Goal: Information Seeking & Learning: Learn about a topic

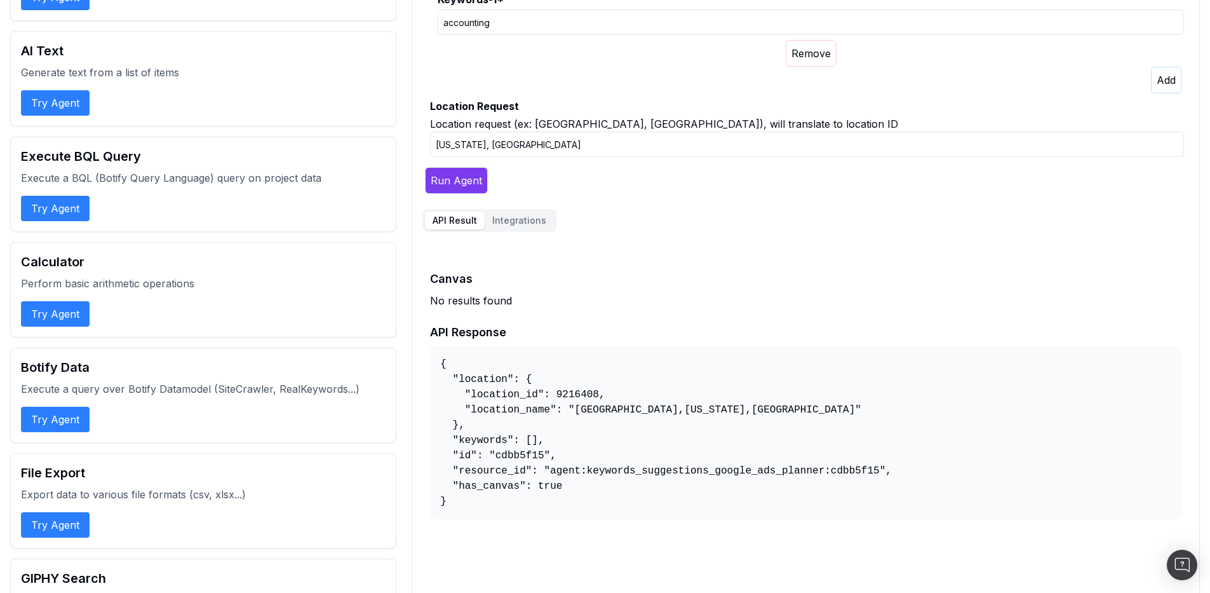
scroll to position [195, 0]
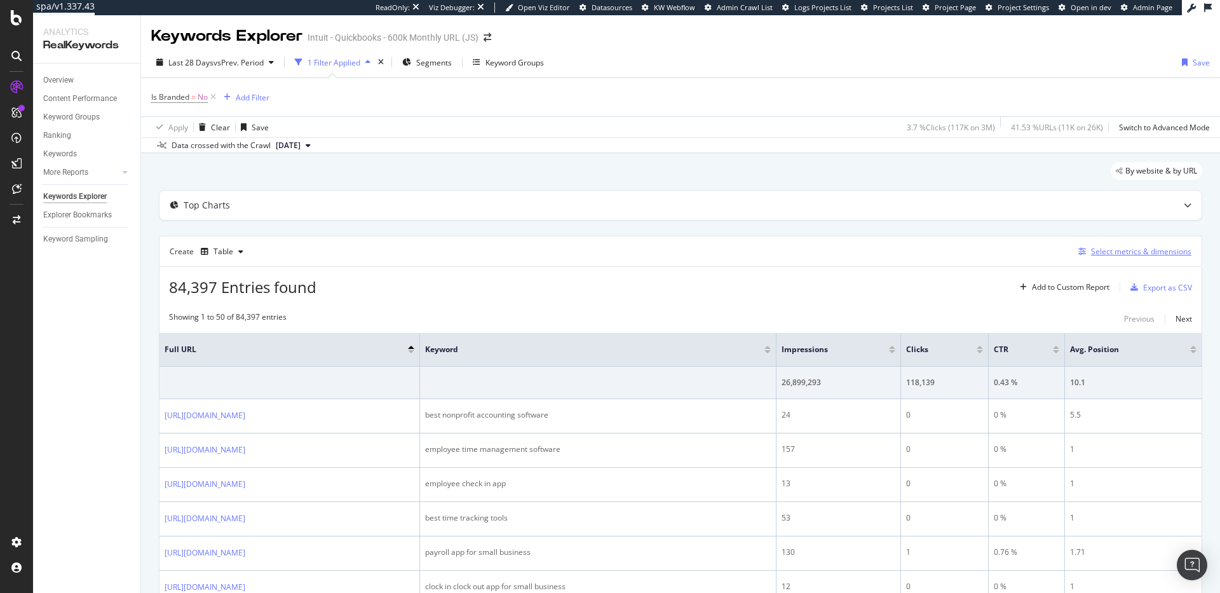
click at [1106, 249] on div "Select metrics & dimensions" at bounding box center [1141, 251] width 100 height 11
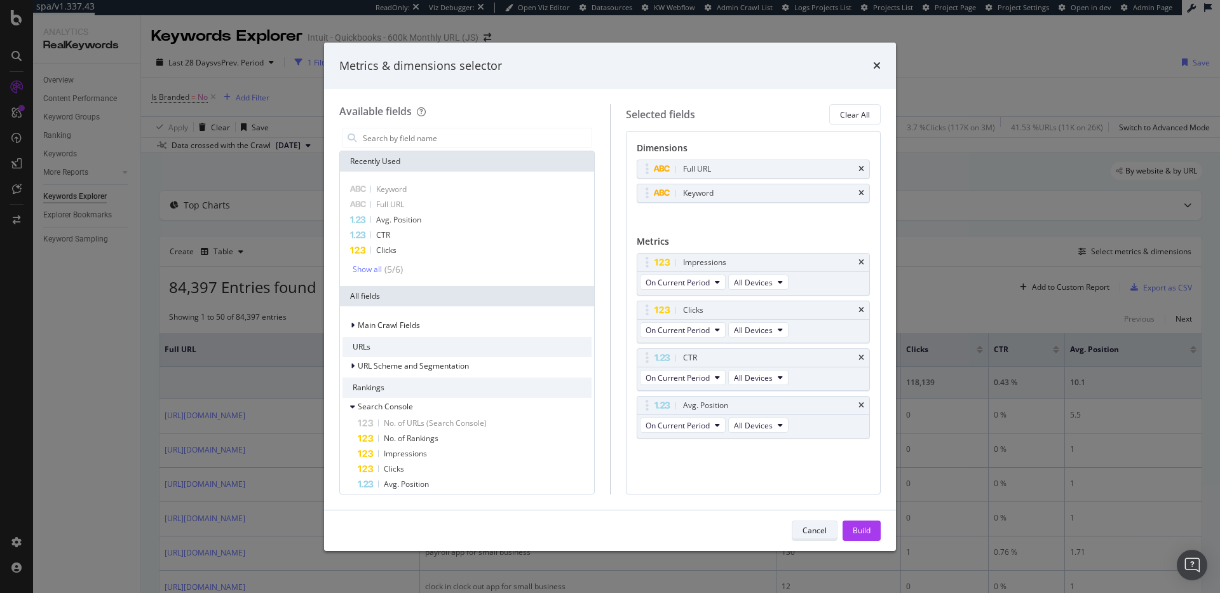
click at [825, 533] on div "Cancel" at bounding box center [814, 530] width 24 height 11
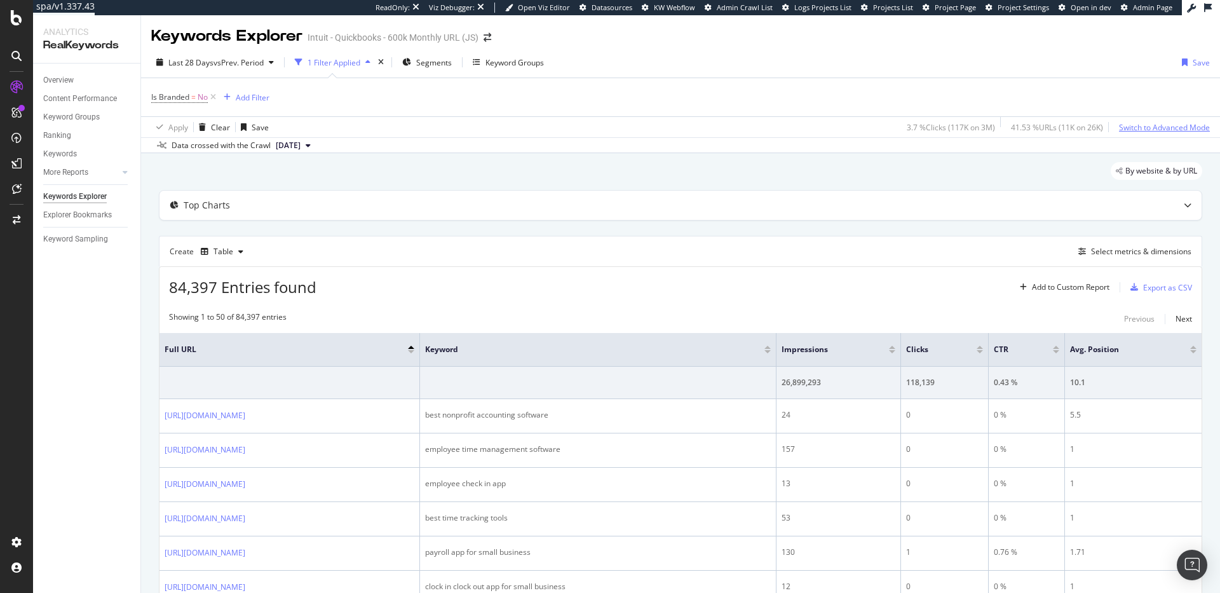
click at [1141, 127] on div "Switch to Advanced Mode" at bounding box center [1164, 127] width 91 height 11
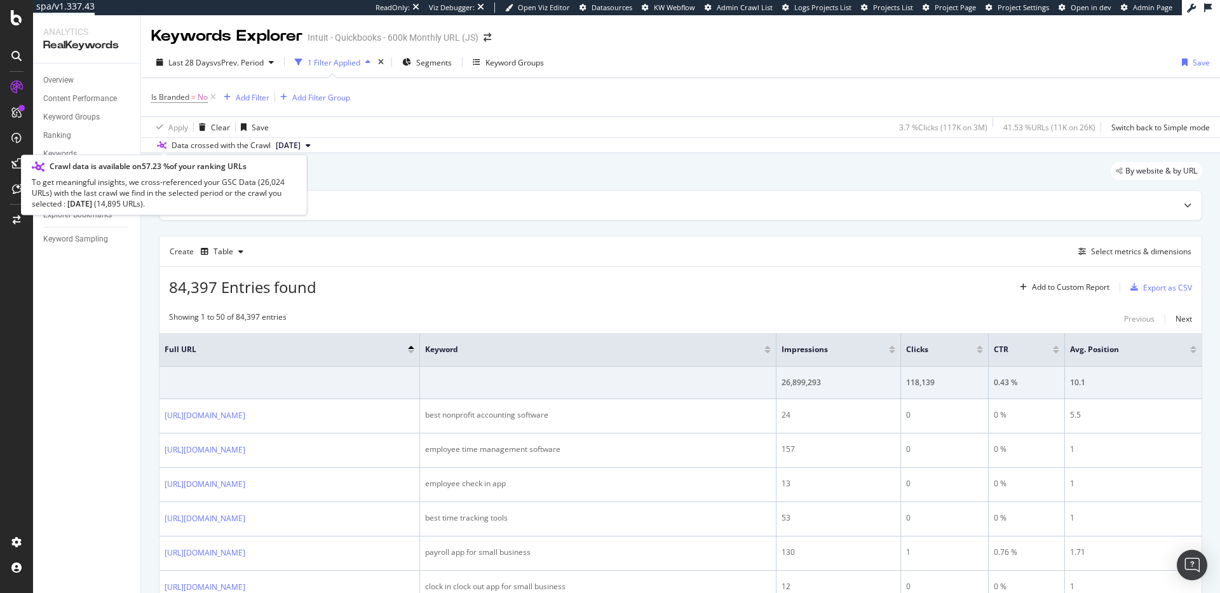
click at [157, 144] on icon at bounding box center [162, 146] width 10 height 8
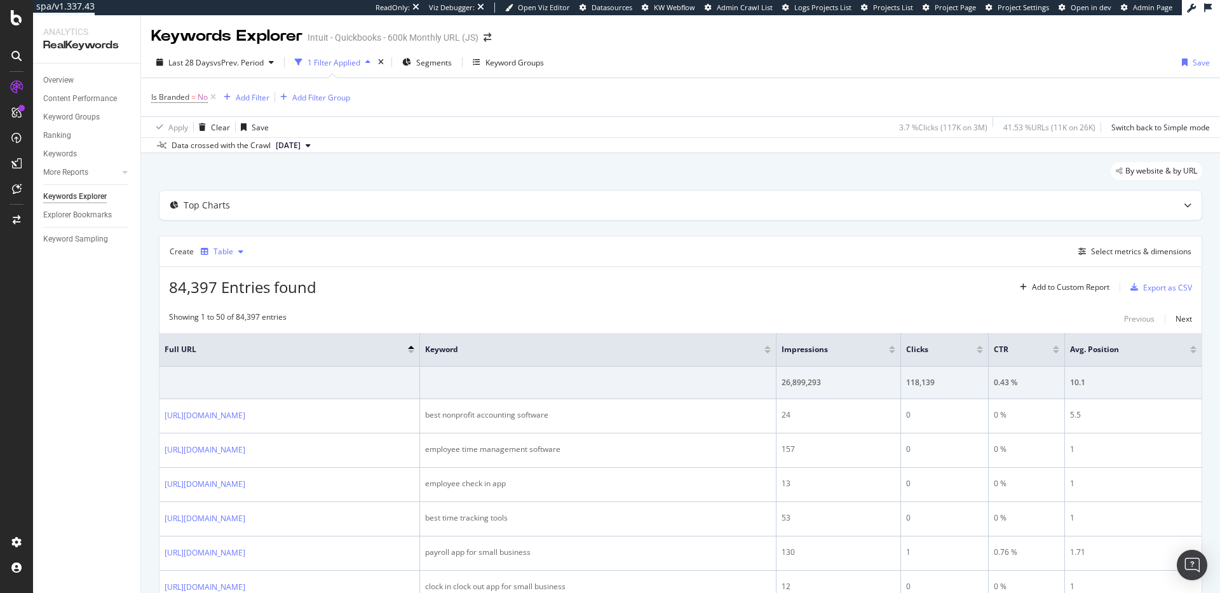
click at [219, 249] on div "Table" at bounding box center [223, 252] width 20 height 8
click at [236, 295] on div "Trend" at bounding box center [236, 294] width 21 height 11
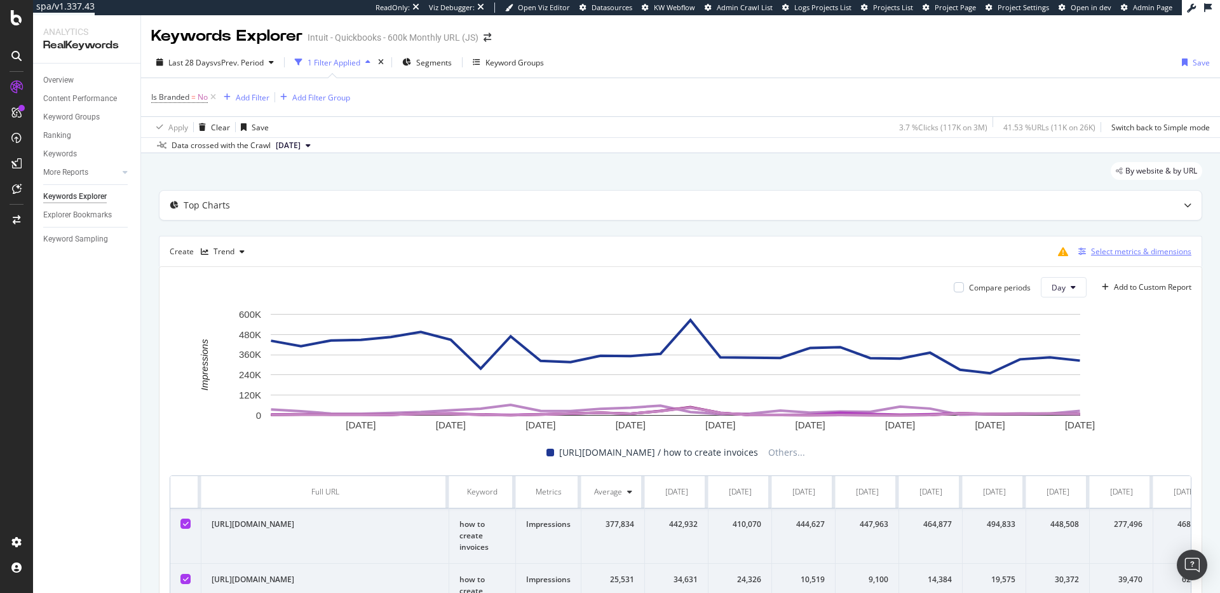
click at [1113, 254] on div "Select metrics & dimensions" at bounding box center [1141, 251] width 100 height 11
drag, startPoint x: 1113, startPoint y: 254, endPoint x: 1115, endPoint y: 273, distance: 19.2
click at [1115, 273] on div "Top Charts Create Trend Select metrics & dimensions Compare periods Day Add to …" at bounding box center [680, 560] width 1043 height 741
click at [191, 208] on div "Top Charts" at bounding box center [207, 205] width 46 height 13
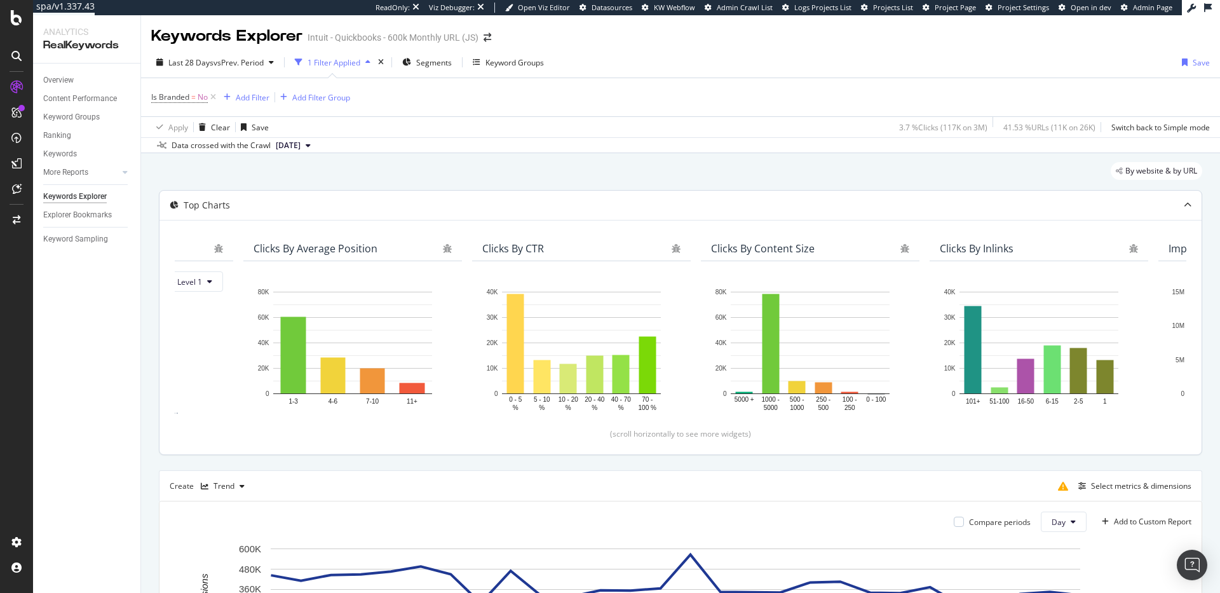
scroll to position [0, 163]
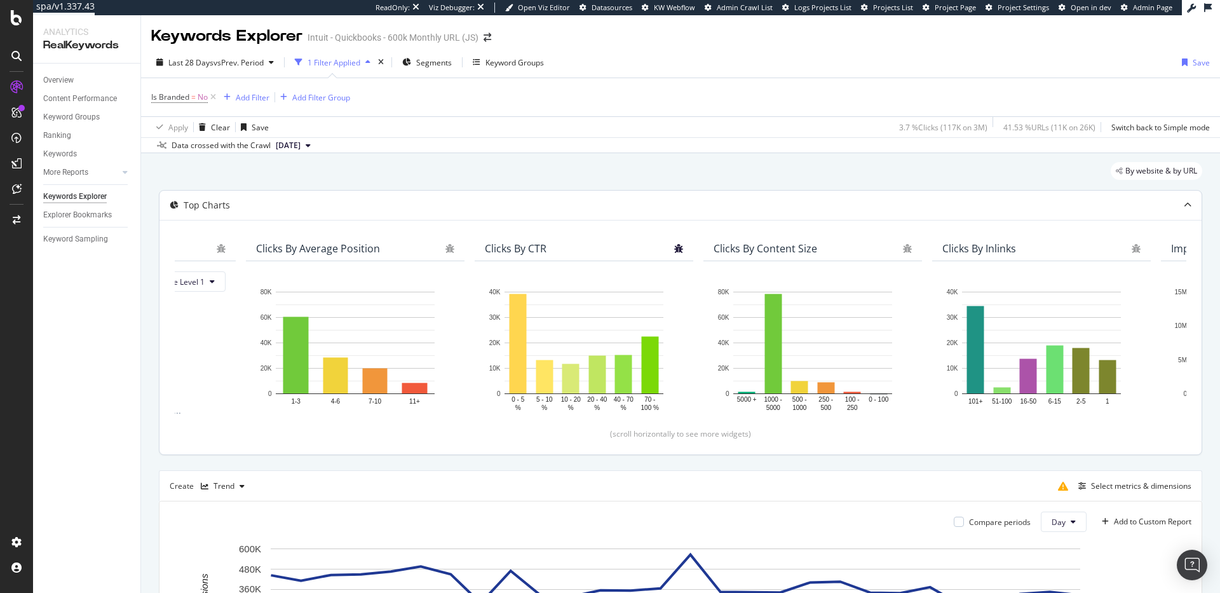
click at [678, 248] on icon "bug" at bounding box center [678, 248] width 9 height 9
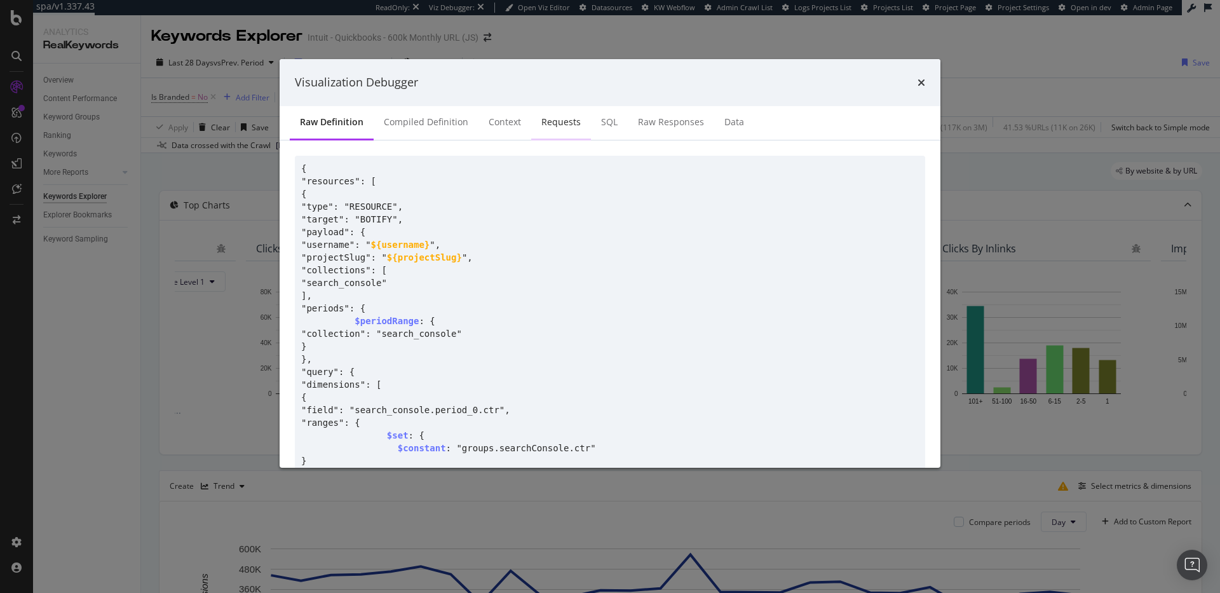
click at [557, 125] on div "Requests" at bounding box center [560, 122] width 39 height 13
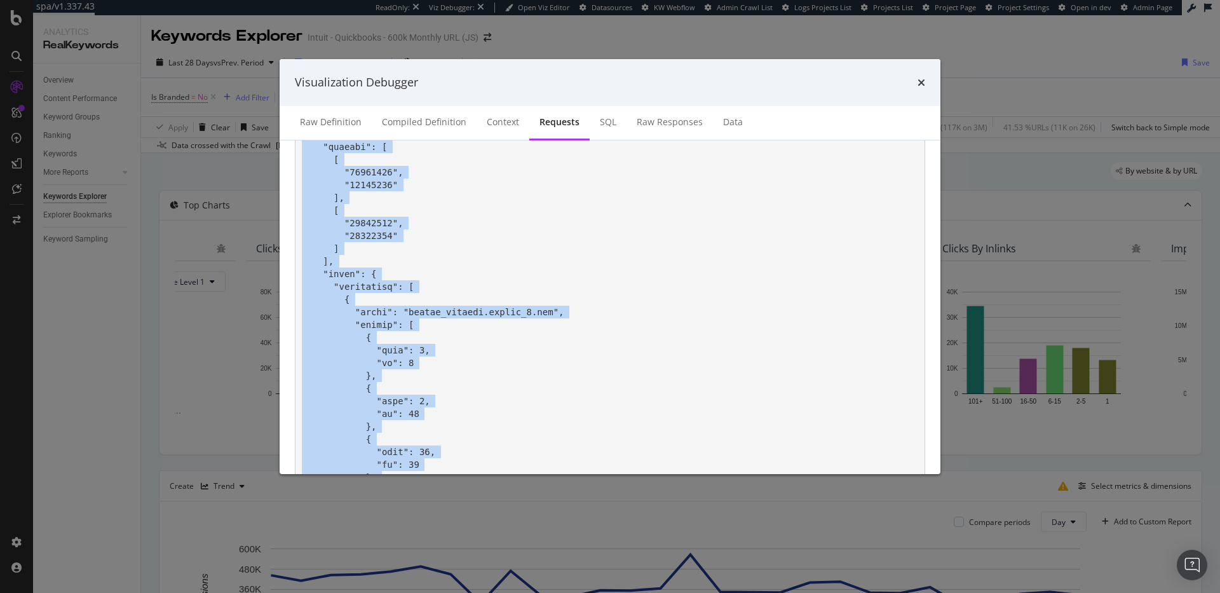
scroll to position [0, 0]
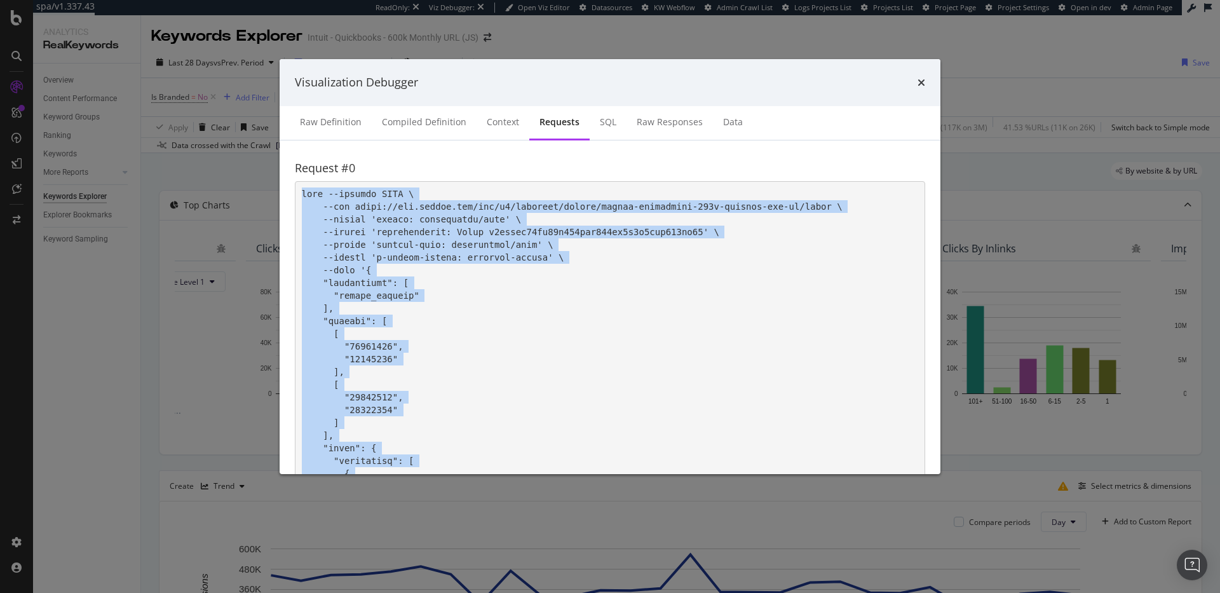
drag, startPoint x: 327, startPoint y: 434, endPoint x: 300, endPoint y: 194, distance: 241.0
click at [300, 194] on pre "modal" at bounding box center [610, 594] width 630 height 826
copy pre "curl --request POST \ --url https://app.botify.com/api/v1/projects/intuit/intui…"
click at [923, 83] on icon "times" at bounding box center [921, 82] width 8 height 10
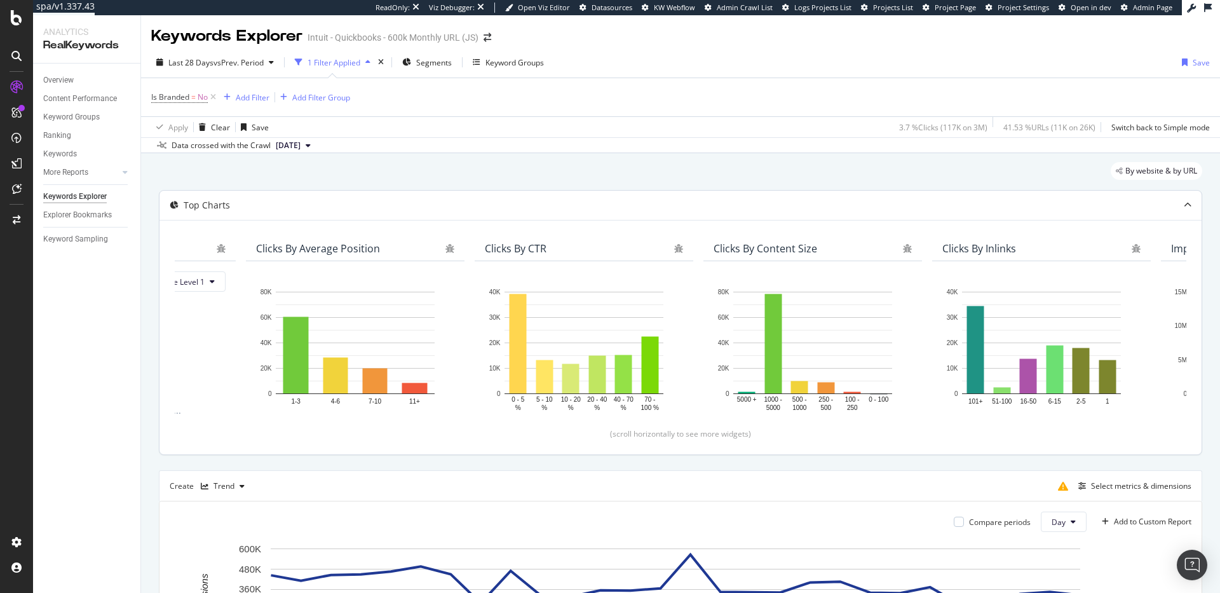
click at [229, 206] on div "Top Charts" at bounding box center [655, 205] width 992 height 13
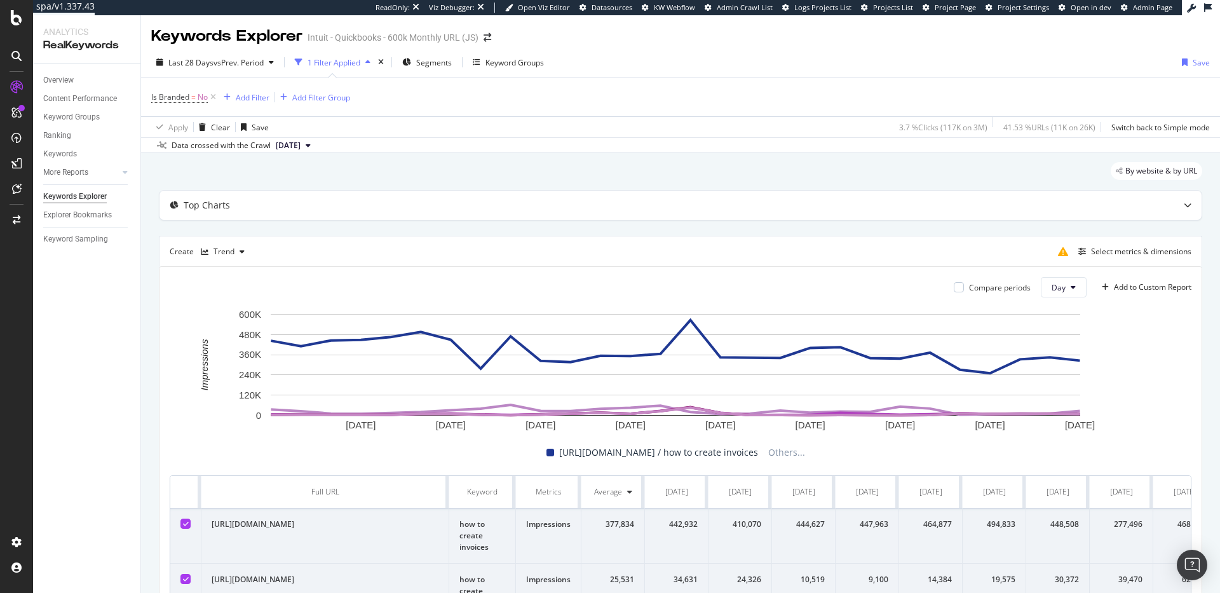
click at [389, 250] on div "Create Trend Select metrics & dimensions" at bounding box center [680, 251] width 1043 height 30
drag, startPoint x: 1122, startPoint y: 255, endPoint x: 121, endPoint y: 209, distance: 1001.5
click at [121, 209] on div "Analytics RealKeywords Overview Content Performance Keyword Groups Ranking Keyw…" at bounding box center [626, 303] width 1187 height 577
click at [228, 250] on div "Trend" at bounding box center [223, 252] width 21 height 8
click at [236, 277] on div "Table" at bounding box center [236, 273] width 20 height 11
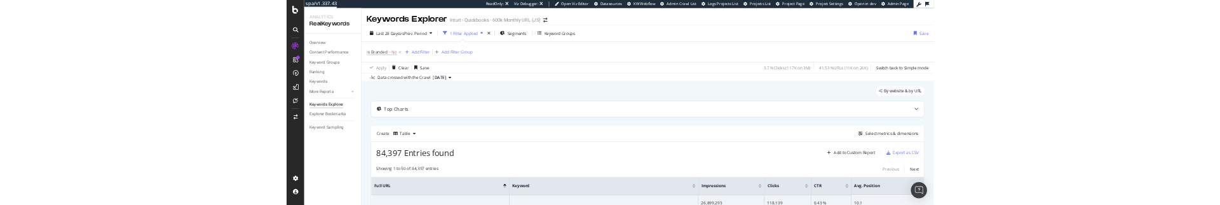
scroll to position [110, 0]
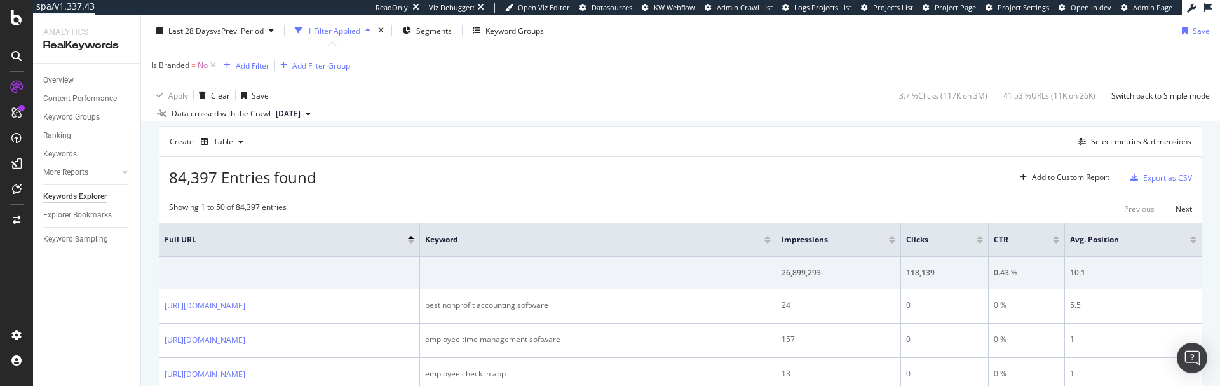
click at [1056, 238] on div at bounding box center [1056, 240] width 6 height 8
click at [1056, 243] on div "CTR" at bounding box center [1025, 239] width 65 height 13
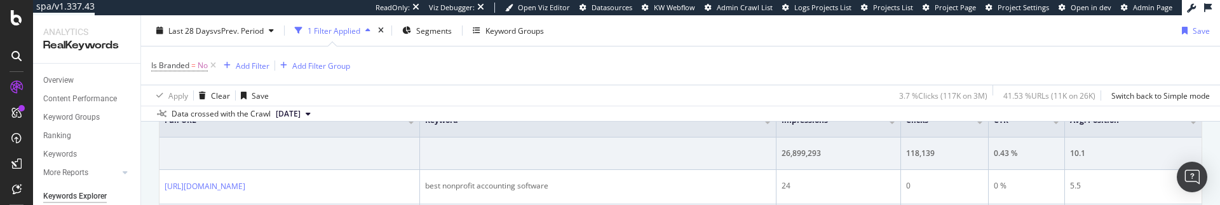
scroll to position [198, 0]
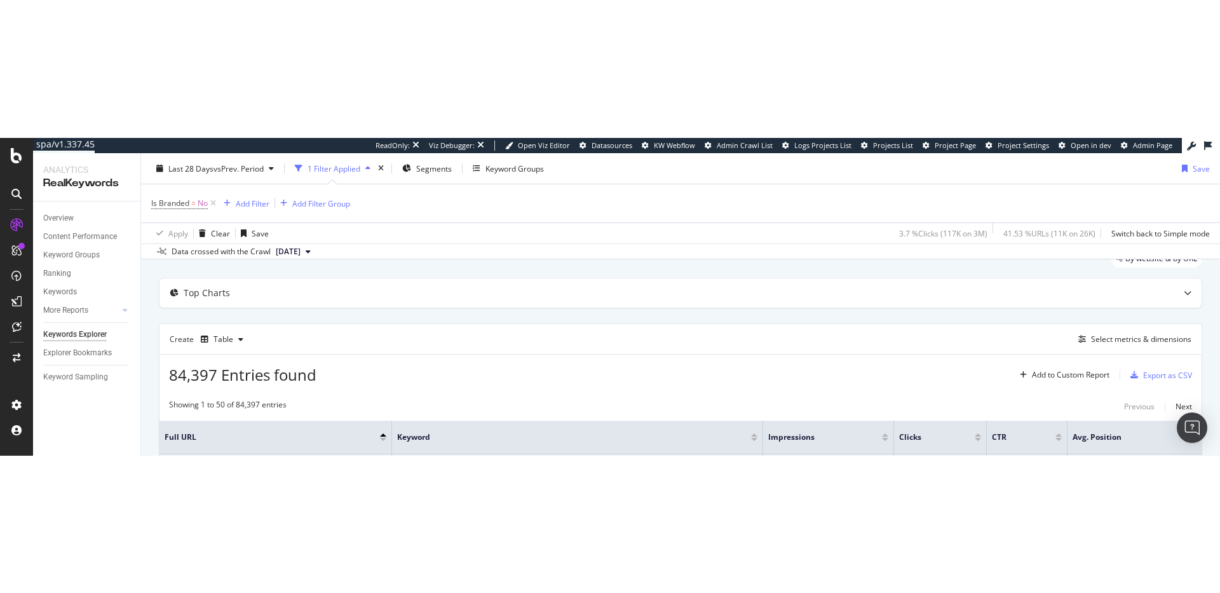
scroll to position [53, 0]
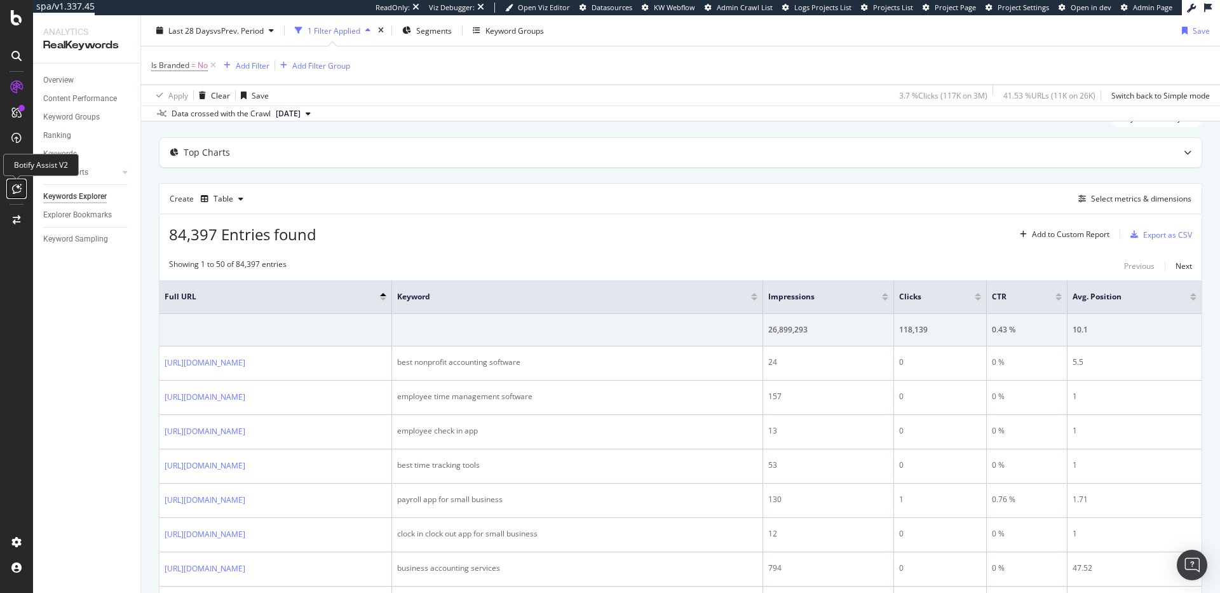
click at [14, 191] on icon at bounding box center [17, 189] width 10 height 10
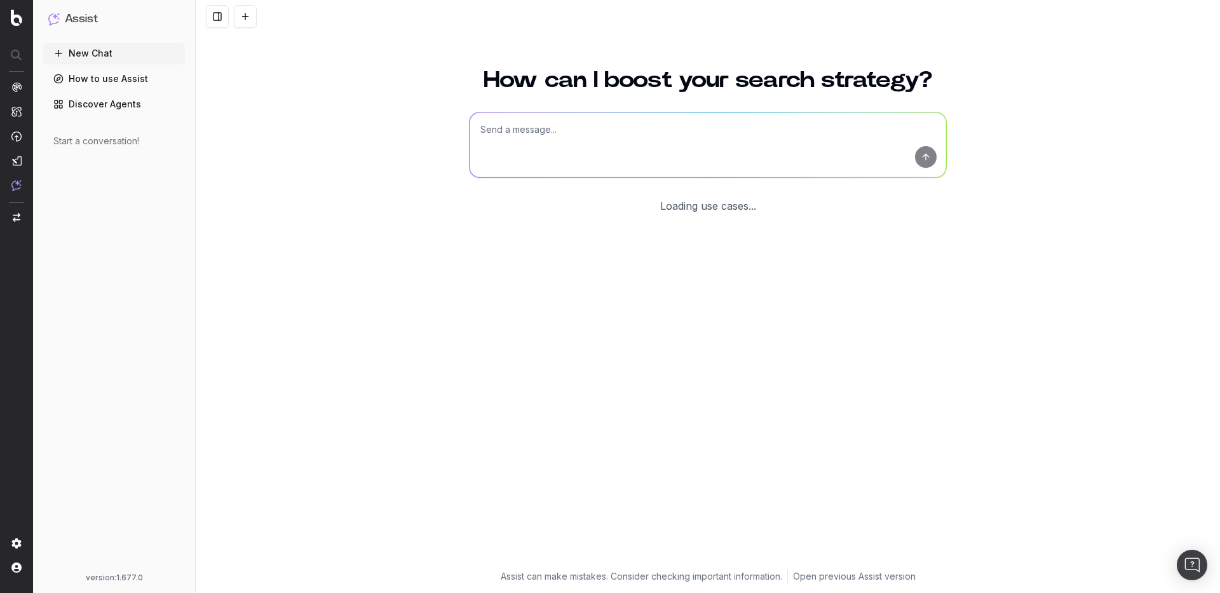
click at [556, 147] on textarea at bounding box center [707, 144] width 476 height 65
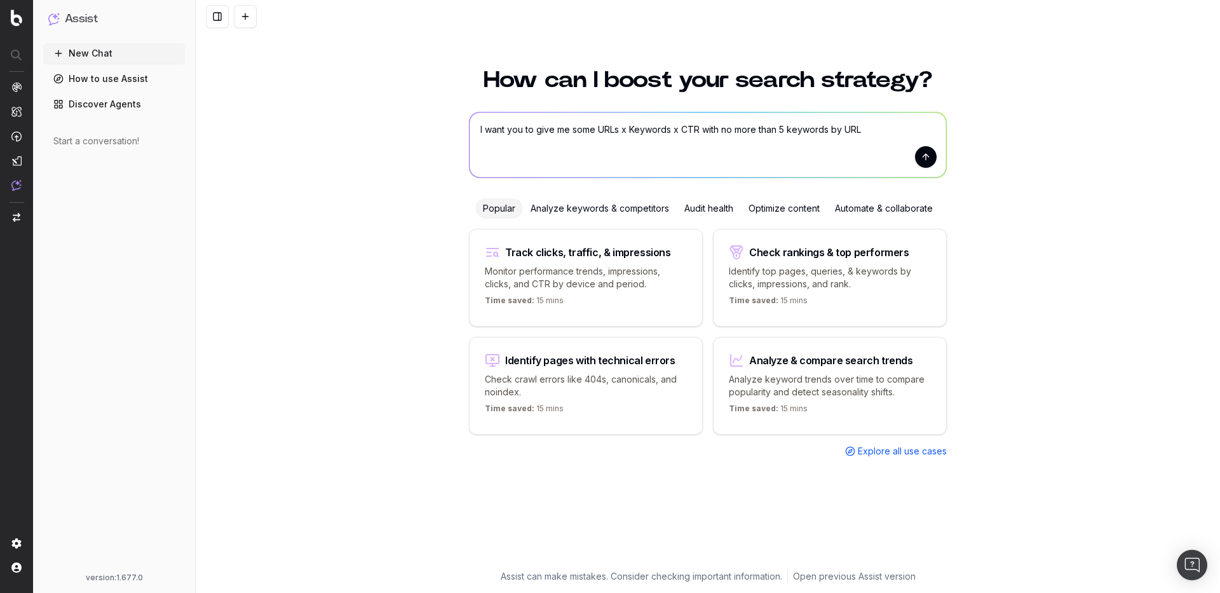
type textarea "I want you to give me some URLs x Keywords x CTR with no more than 5 keywords b…"
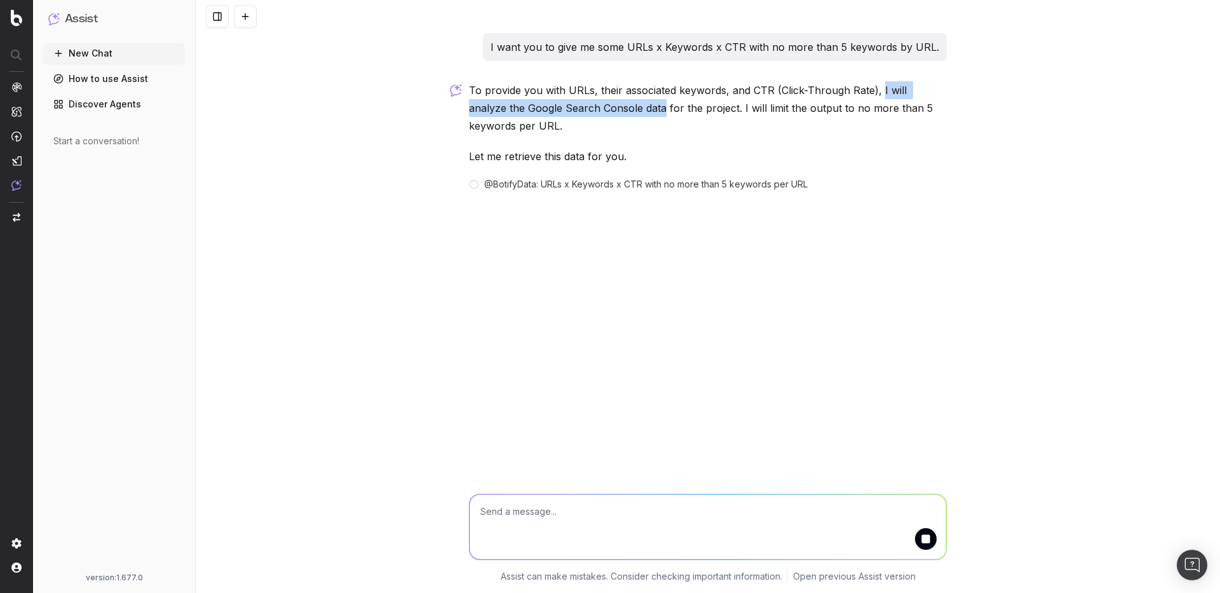
drag, startPoint x: 877, startPoint y: 88, endPoint x: 624, endPoint y: 109, distance: 253.7
click at [624, 109] on p "To provide you with URLs, their associated keywords, and CTR (Click-Through Rat…" at bounding box center [708, 107] width 478 height 53
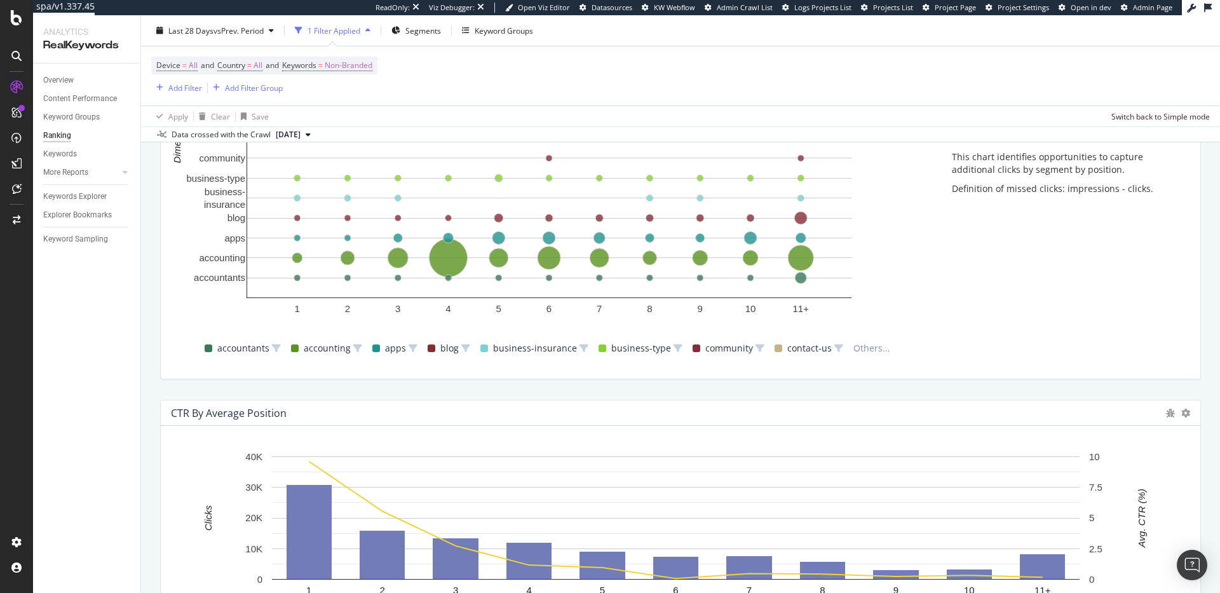
scroll to position [1201, 0]
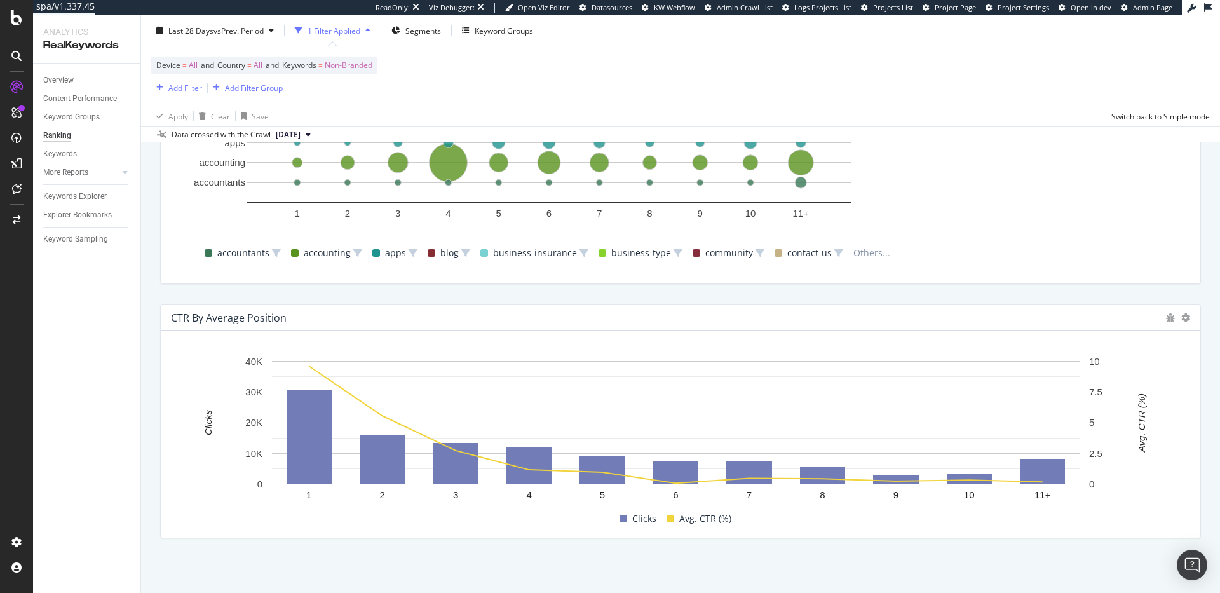
click at [279, 87] on div "Add Filter Group" at bounding box center [254, 87] width 58 height 11
click at [276, 84] on div "Add Filter Group" at bounding box center [254, 87] width 58 height 11
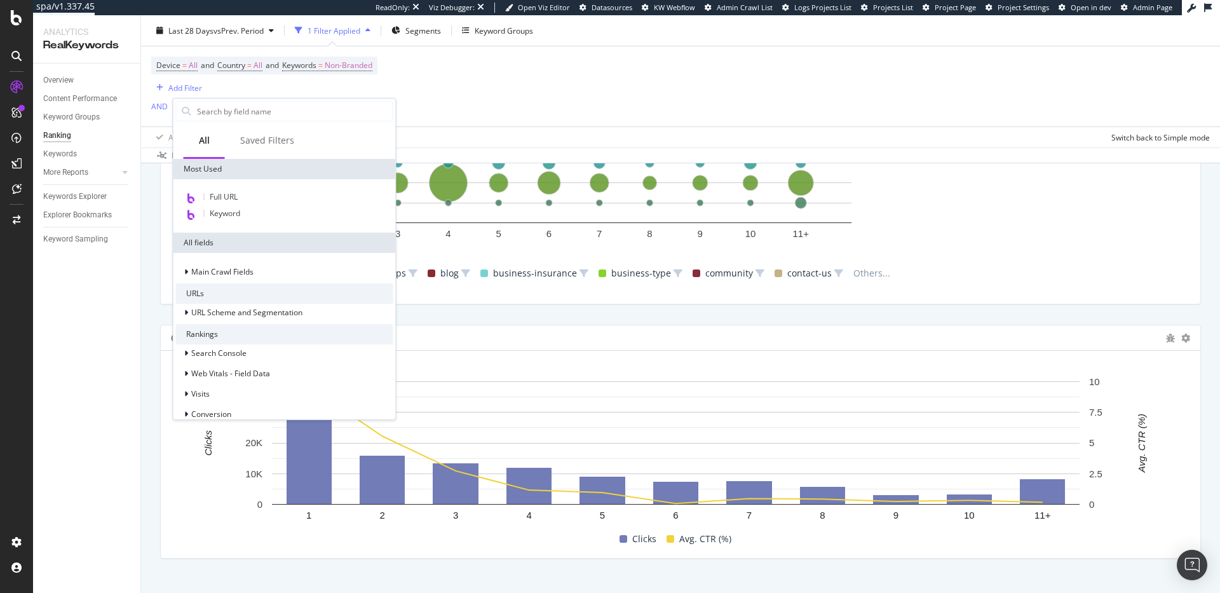
scroll to position [1222, 0]
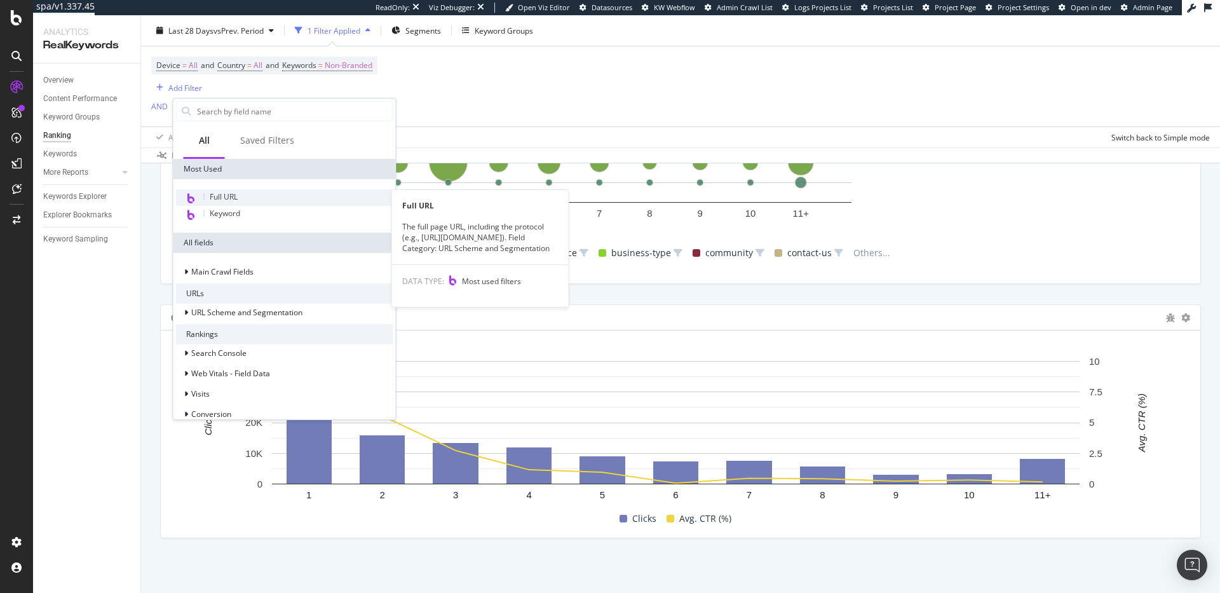
click at [237, 196] on span "Full URL" at bounding box center [224, 196] width 28 height 11
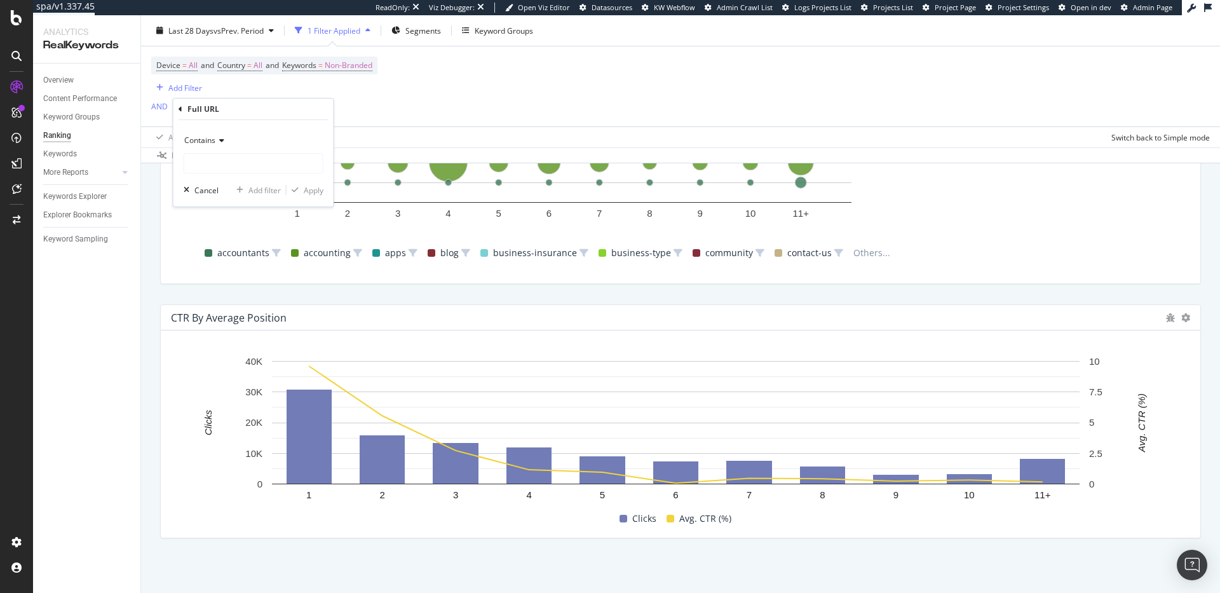
click at [204, 140] on span "Contains" at bounding box center [199, 140] width 31 height 11
click at [393, 93] on div "Device = All and Country = All and Keywords = Non-Branded Add Filter AND Add Fi…" at bounding box center [680, 86] width 1058 height 80
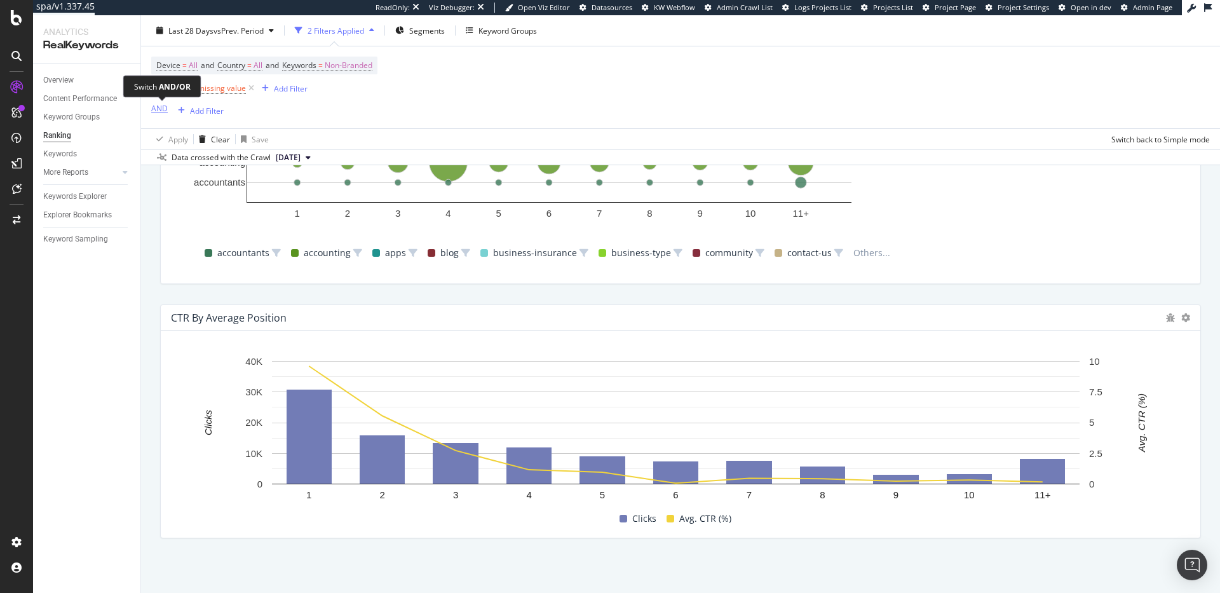
click at [166, 106] on div "AND" at bounding box center [159, 108] width 17 height 11
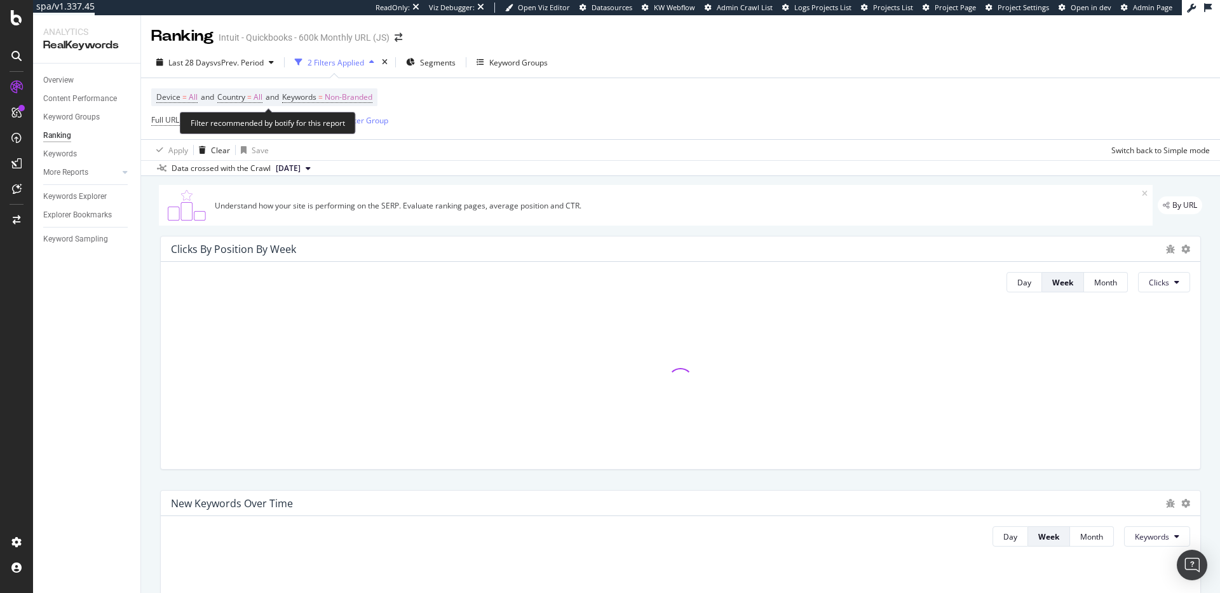
click at [278, 95] on span "and" at bounding box center [272, 96] width 13 height 11
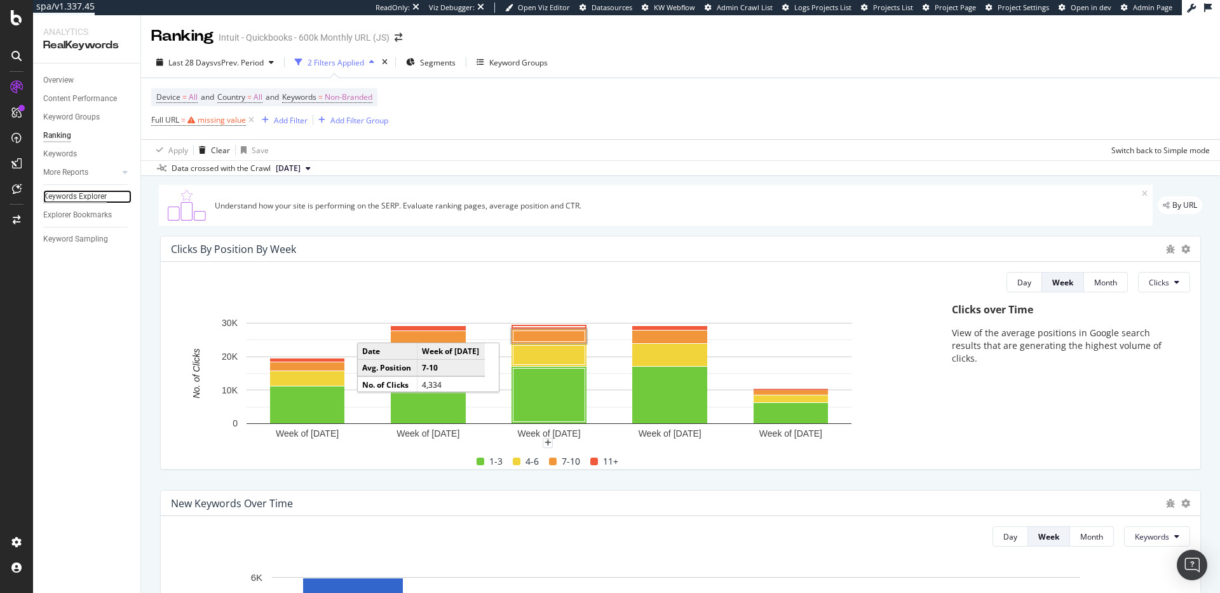
click at [79, 191] on div "Keywords Explorer" at bounding box center [75, 196] width 64 height 13
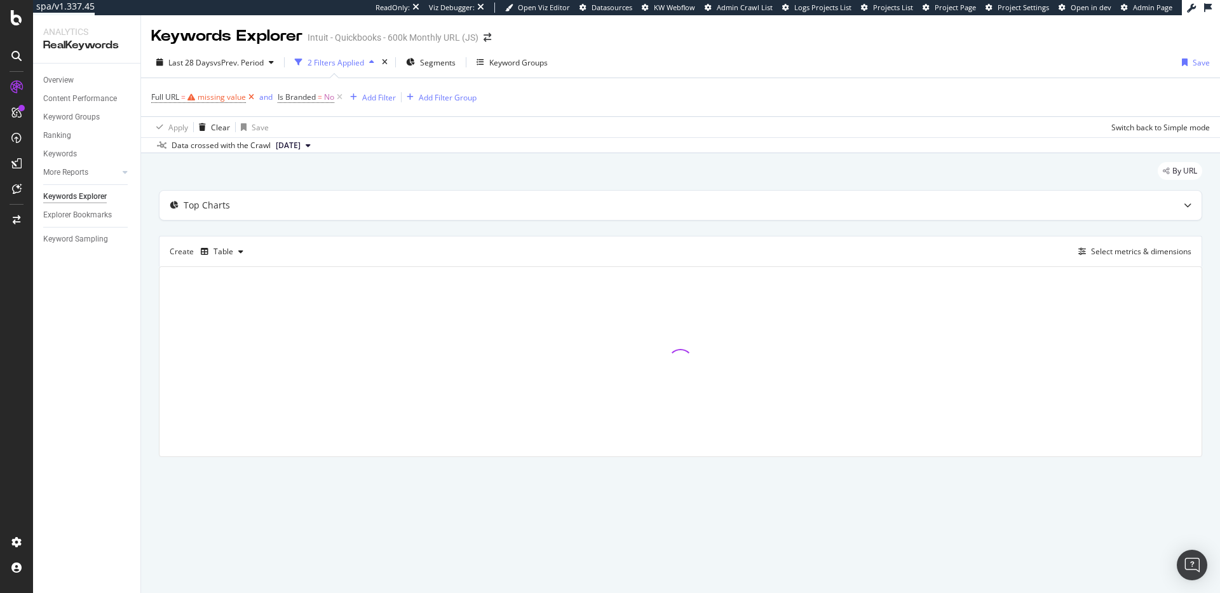
click at [250, 95] on icon at bounding box center [251, 97] width 11 height 13
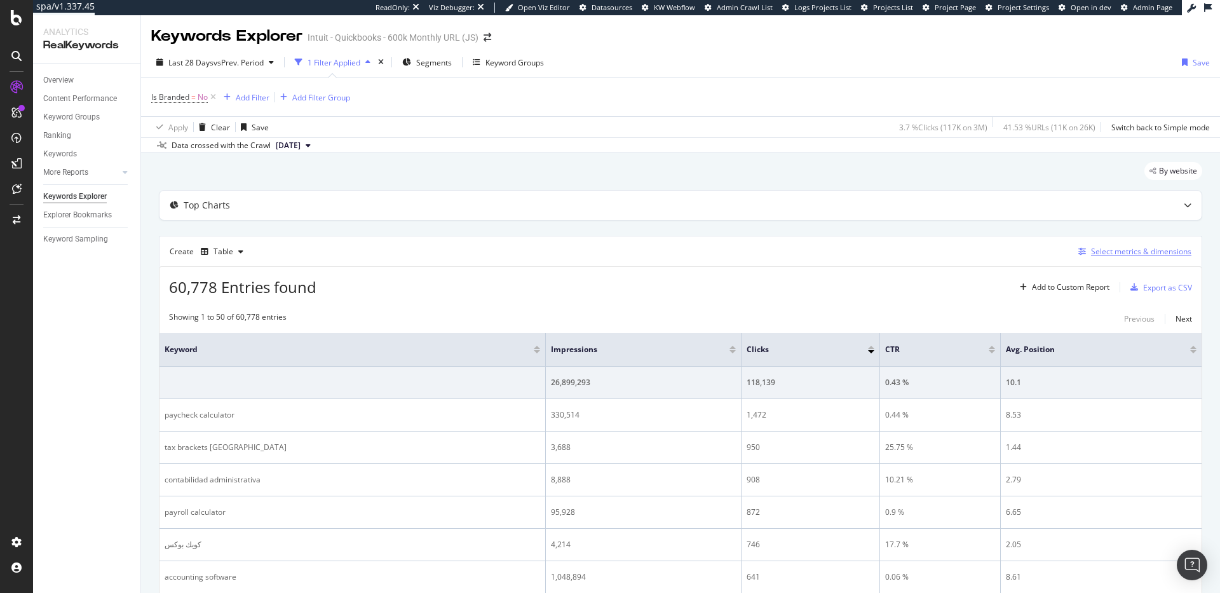
click at [1155, 257] on div "Select metrics & dimensions" at bounding box center [1132, 252] width 118 height 14
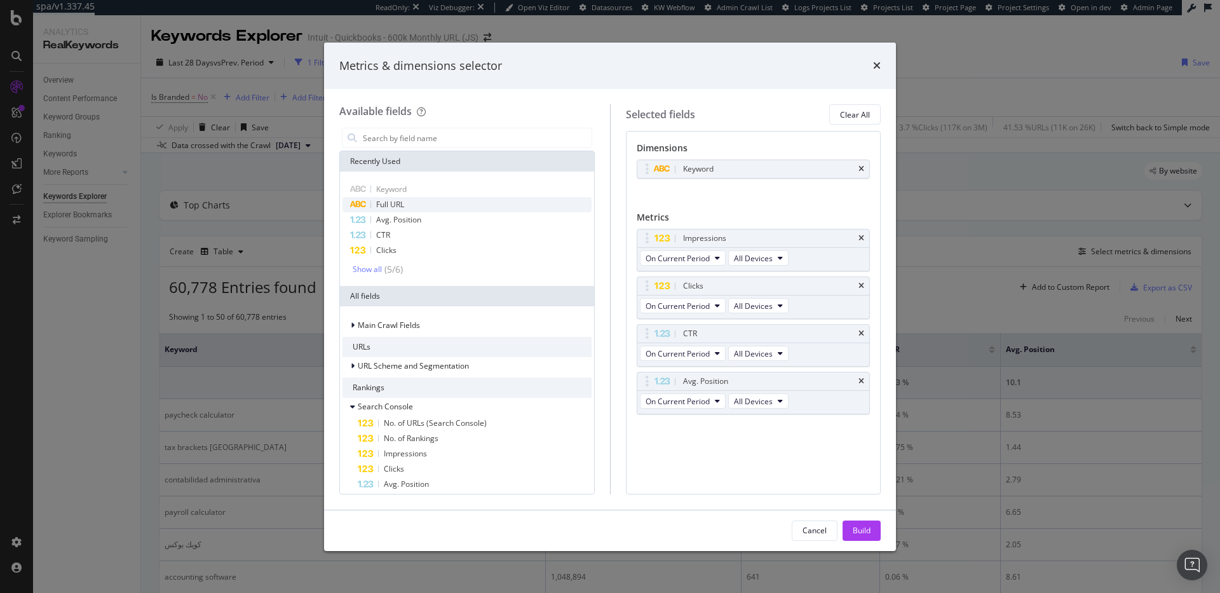
click at [400, 204] on span "Full URL" at bounding box center [390, 204] width 28 height 11
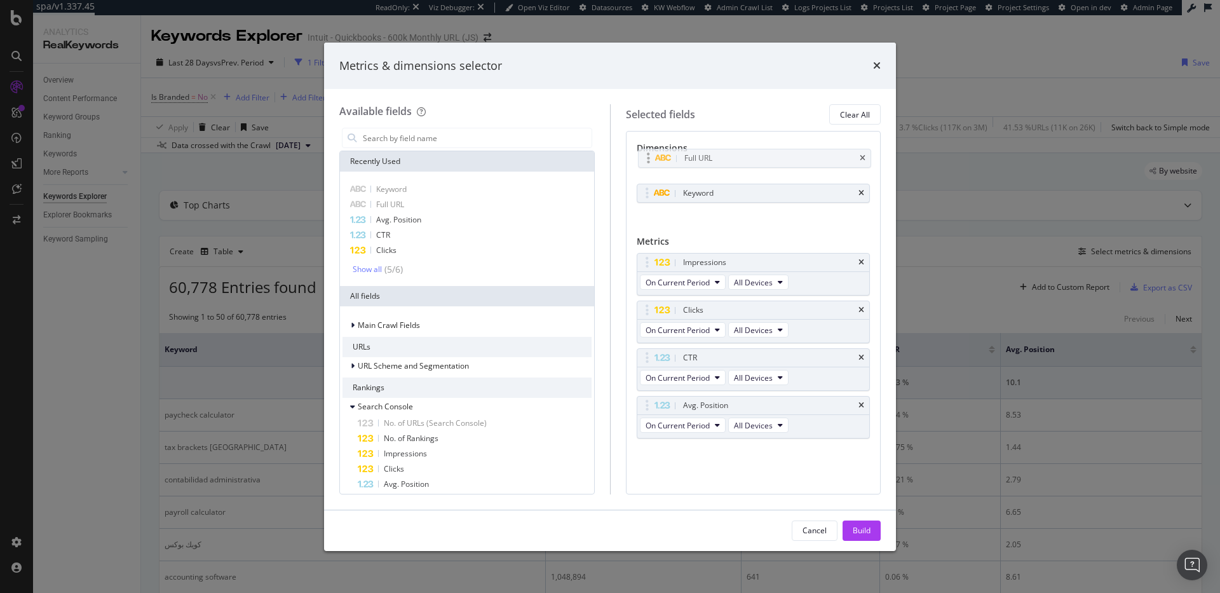
drag, startPoint x: 647, startPoint y: 194, endPoint x: 649, endPoint y: 159, distance: 35.0
click at [649, 159] on body "spa/v1.337.45 ReadOnly: Viz Debugger: Open Viz Editor Datasources KW Webflow Ad…" at bounding box center [610, 296] width 1220 height 593
click at [860, 194] on icon "times" at bounding box center [861, 193] width 6 height 8
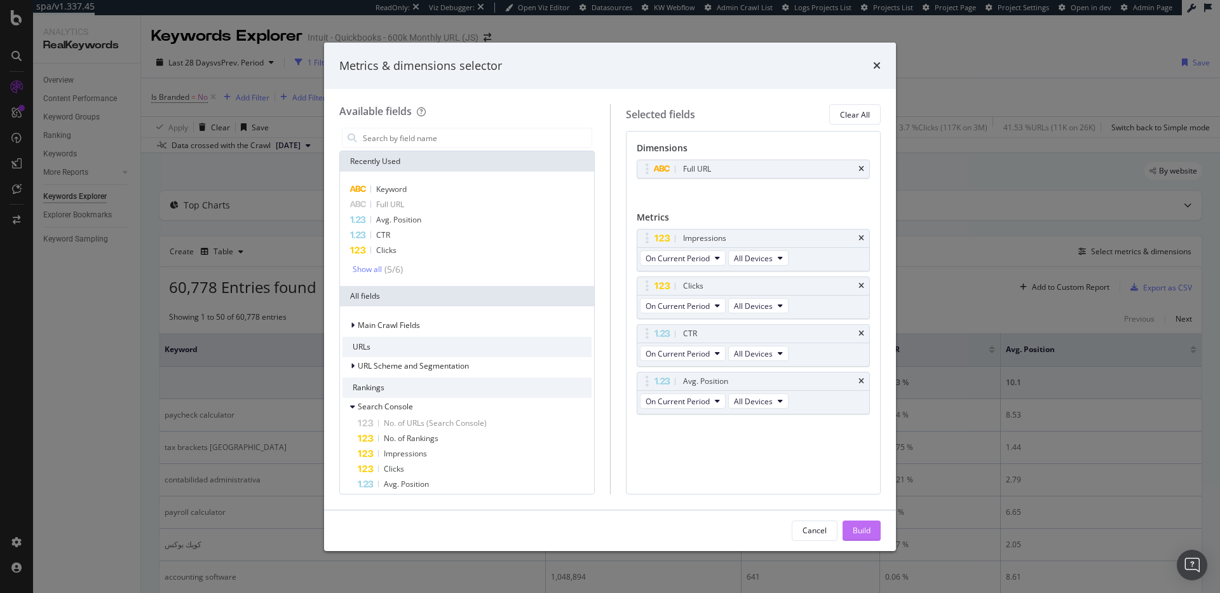
click at [856, 532] on div "Build" at bounding box center [861, 530] width 18 height 11
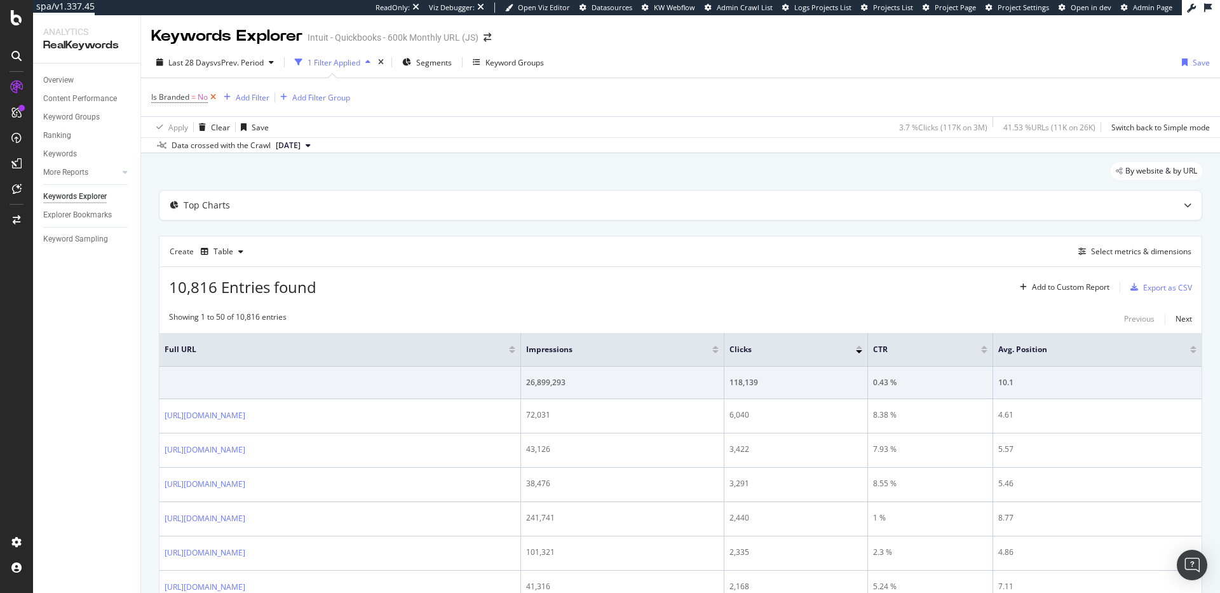
click at [213, 98] on icon at bounding box center [213, 97] width 11 height 13
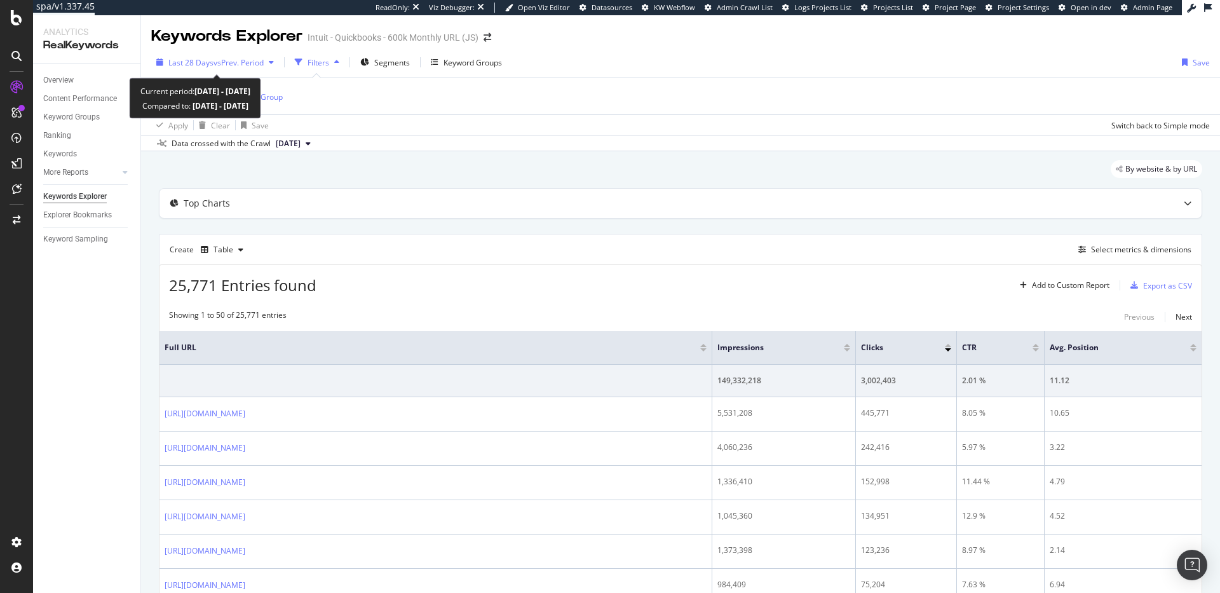
click at [199, 61] on span "Last 28 Days" at bounding box center [190, 62] width 45 height 11
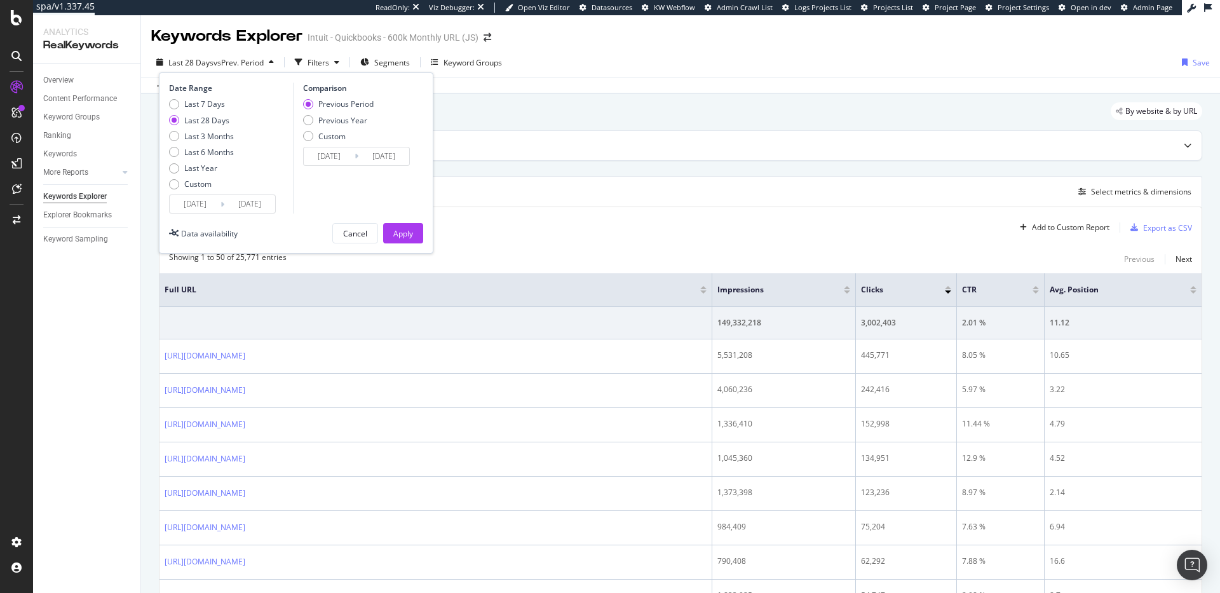
click at [504, 114] on div "By website & by URL" at bounding box center [680, 116] width 1043 height 28
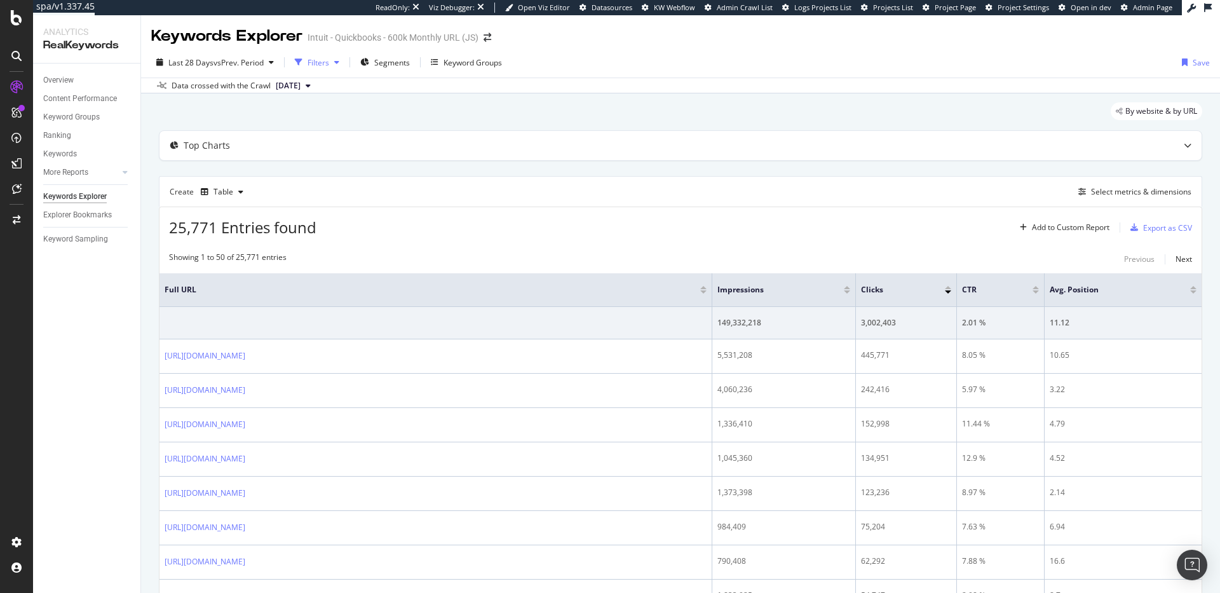
click at [333, 62] on div "button" at bounding box center [336, 62] width 15 height 8
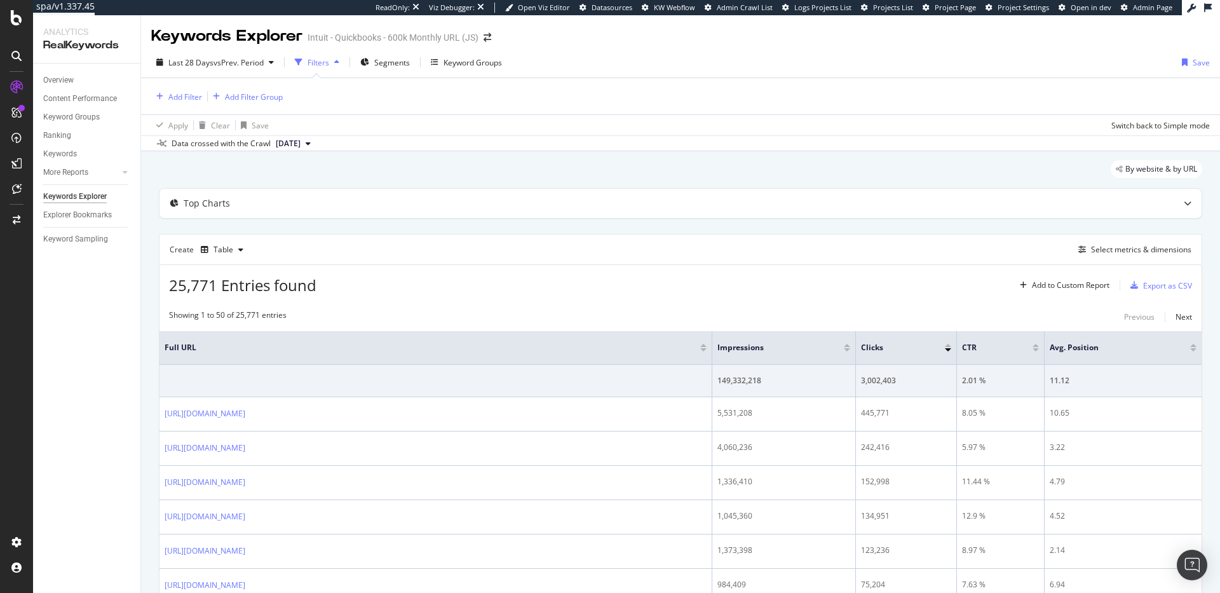
click at [333, 62] on div "button" at bounding box center [336, 62] width 15 height 8
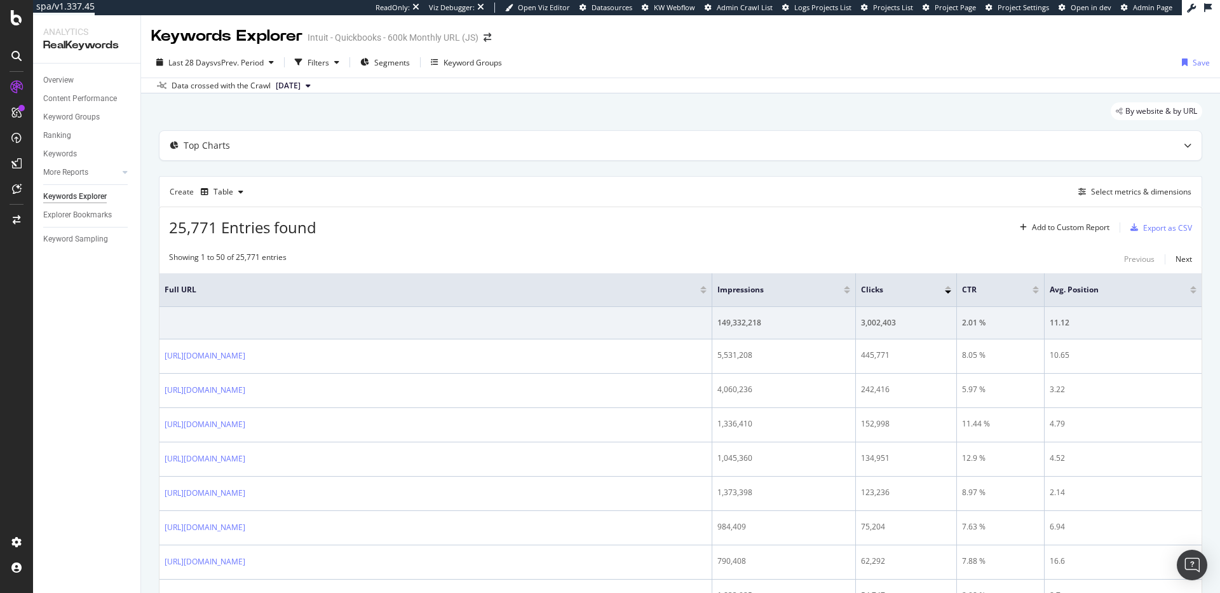
click at [423, 36] on div "Intuit - Quickbooks - 600k Monthly URL (JS)" at bounding box center [392, 37] width 171 height 13
drag, startPoint x: 386, startPoint y: 37, endPoint x: 459, endPoint y: 37, distance: 73.7
click at [459, 37] on div "Intuit - Quickbooks - 600k Monthly URL (JS)" at bounding box center [392, 37] width 171 height 13
click at [486, 40] on icon "arrow-right-arrow-left" at bounding box center [487, 37] width 8 height 9
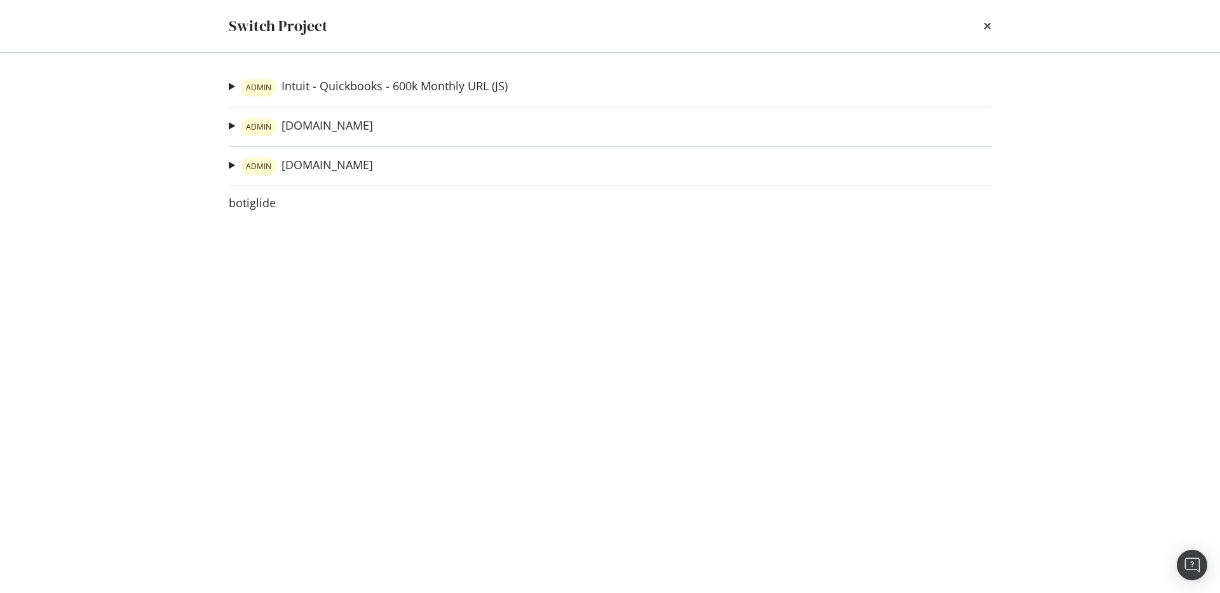
click at [232, 88] on summary "ADMIN Intuit - Quickbooks - 600k Monthly URL (JS)" at bounding box center [368, 87] width 279 height 18
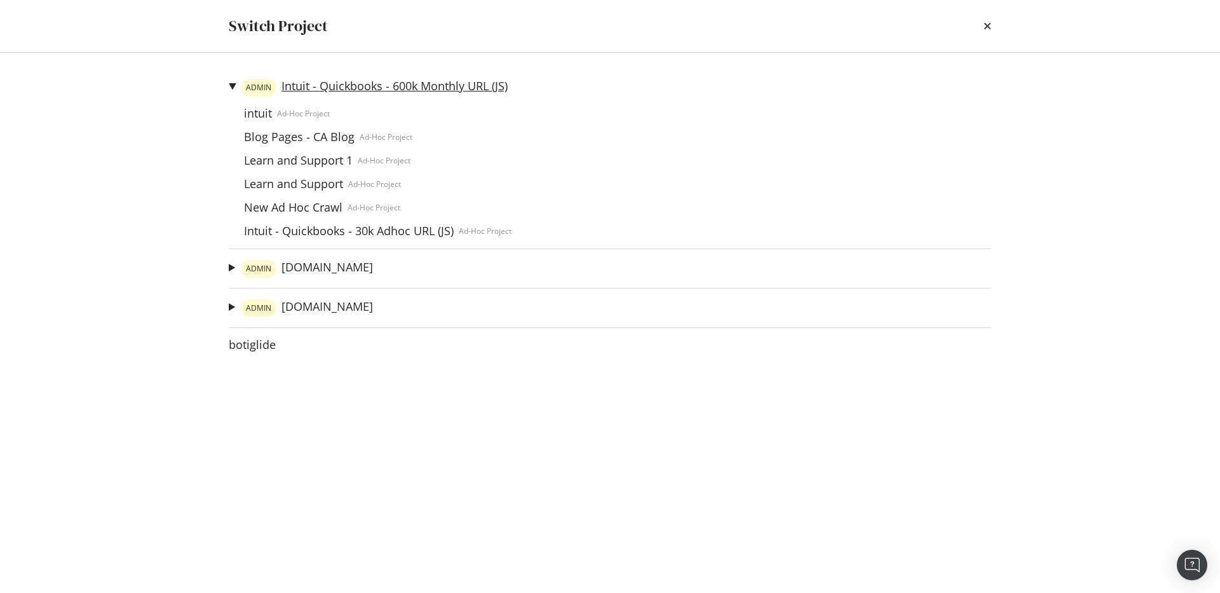
click at [403, 96] on link "ADMIN Intuit - Quickbooks - 600k Monthly URL (JS)" at bounding box center [374, 88] width 267 height 18
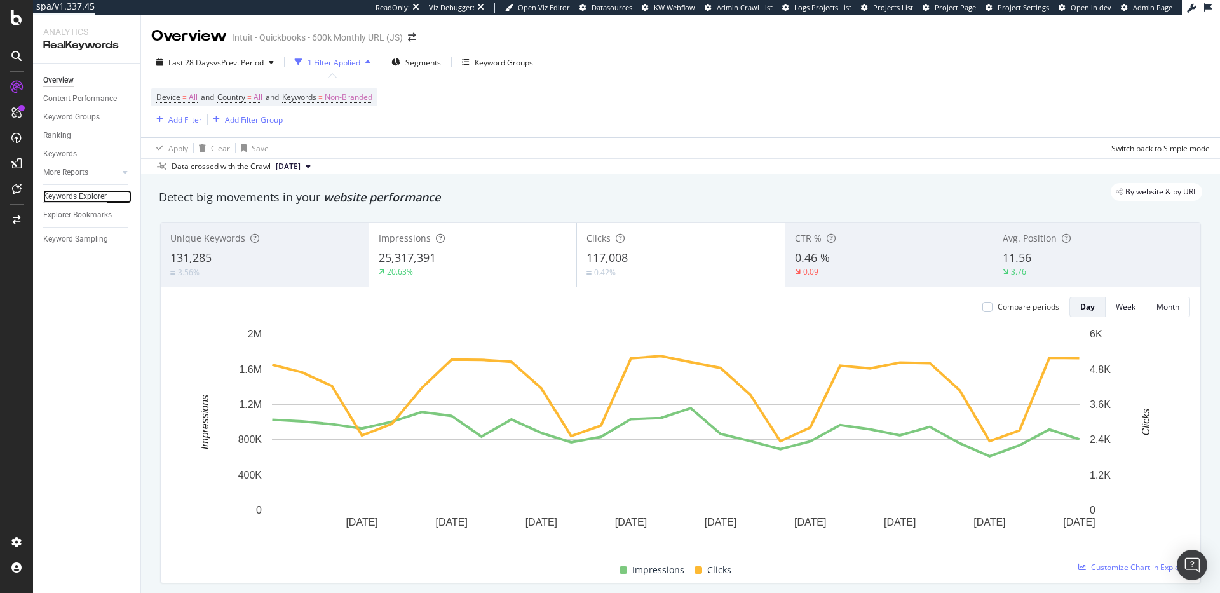
click at [90, 197] on div "Keywords Explorer" at bounding box center [75, 196] width 64 height 13
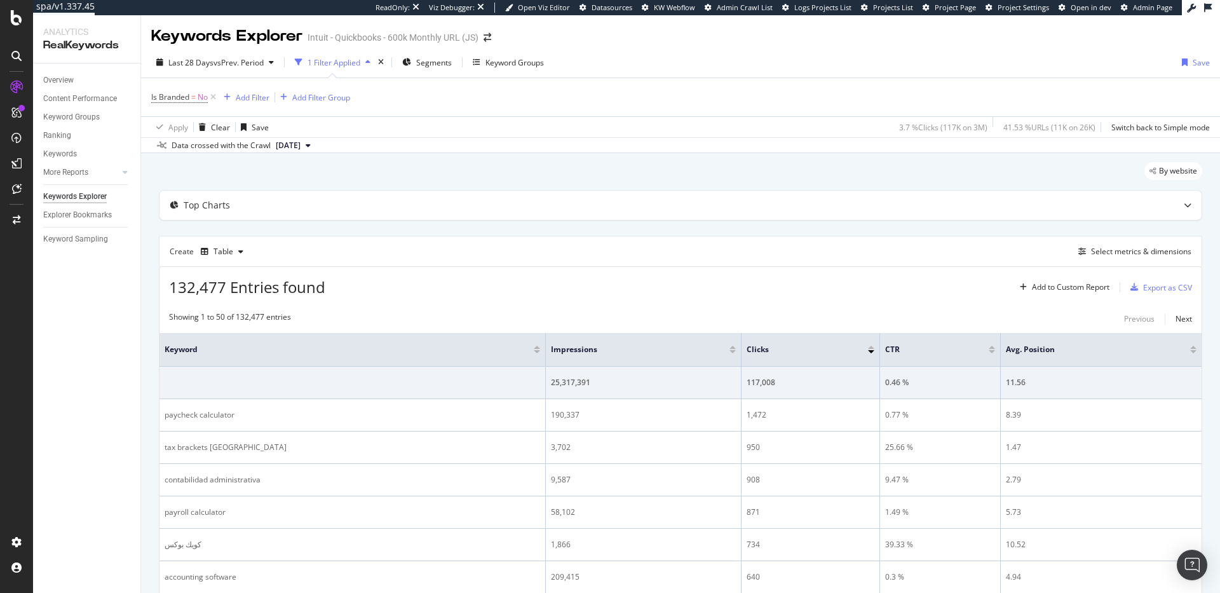
click at [988, 351] on div at bounding box center [991, 351] width 6 height 3
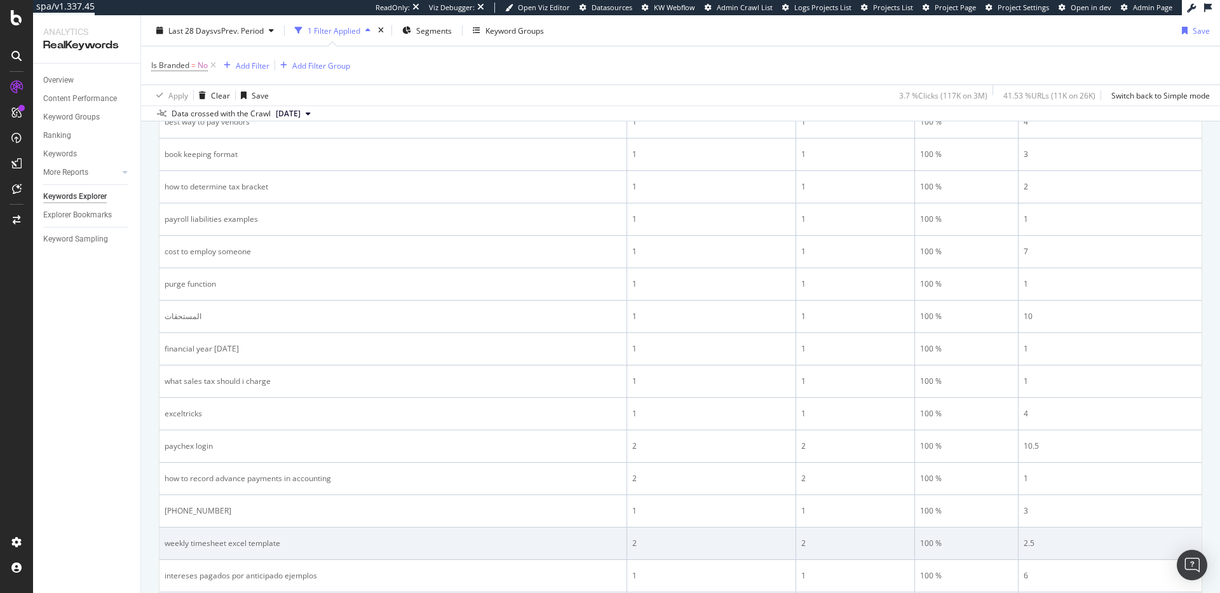
scroll to position [64, 0]
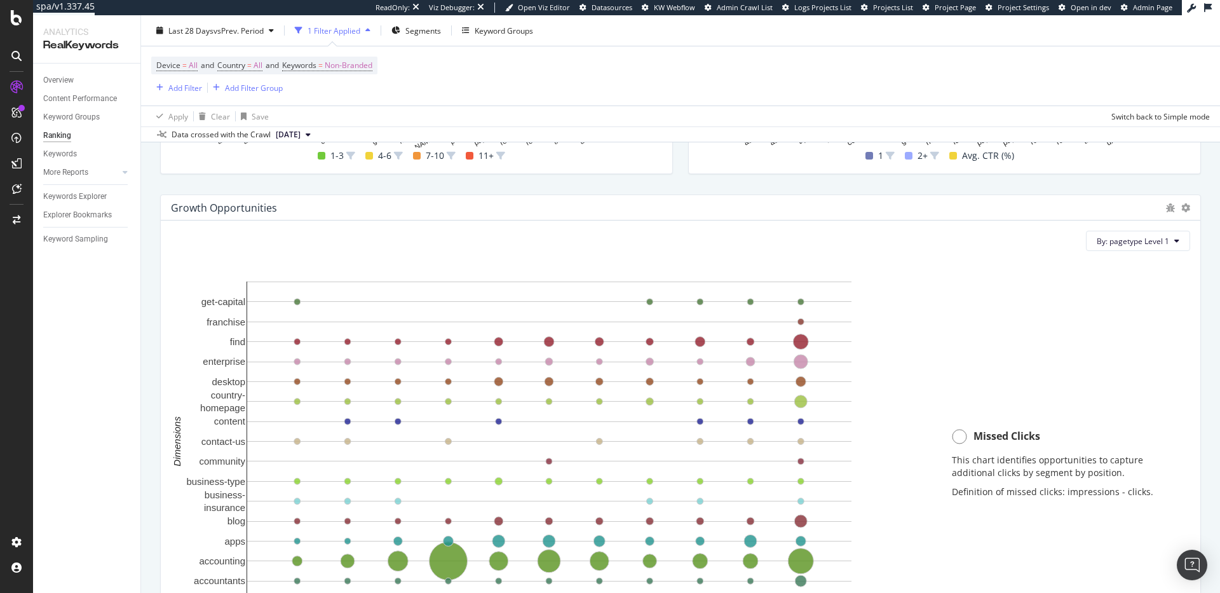
scroll to position [1201, 0]
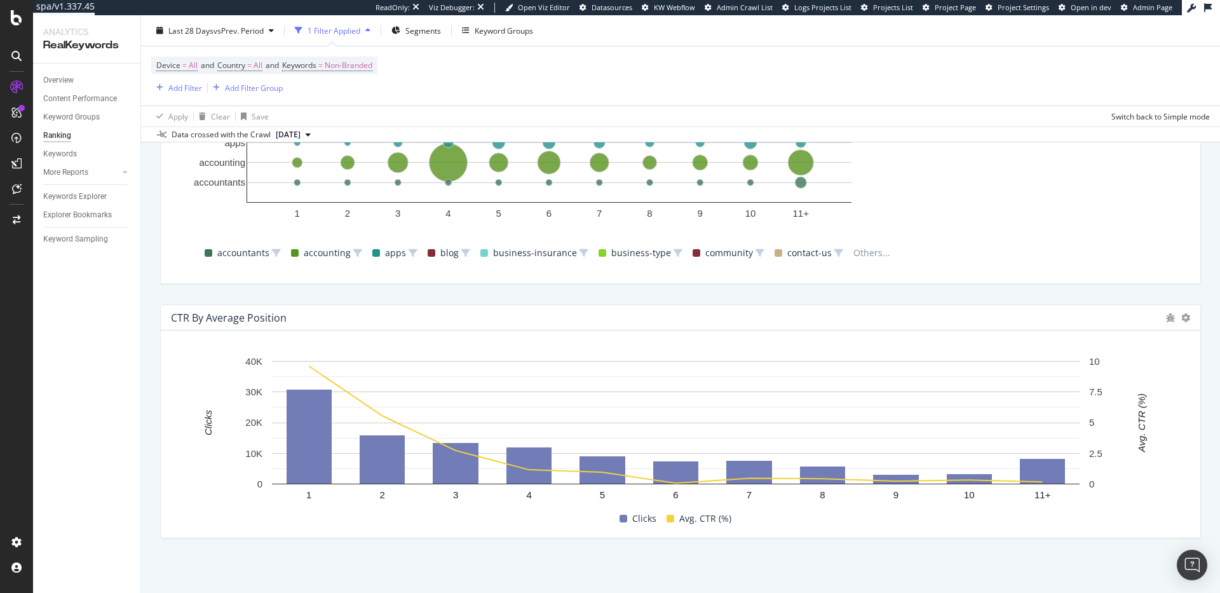
click at [1154, 316] on div "CTR By Average Position" at bounding box center [680, 317] width 1039 height 25
click at [1166, 316] on icon "bug" at bounding box center [1170, 317] width 9 height 9
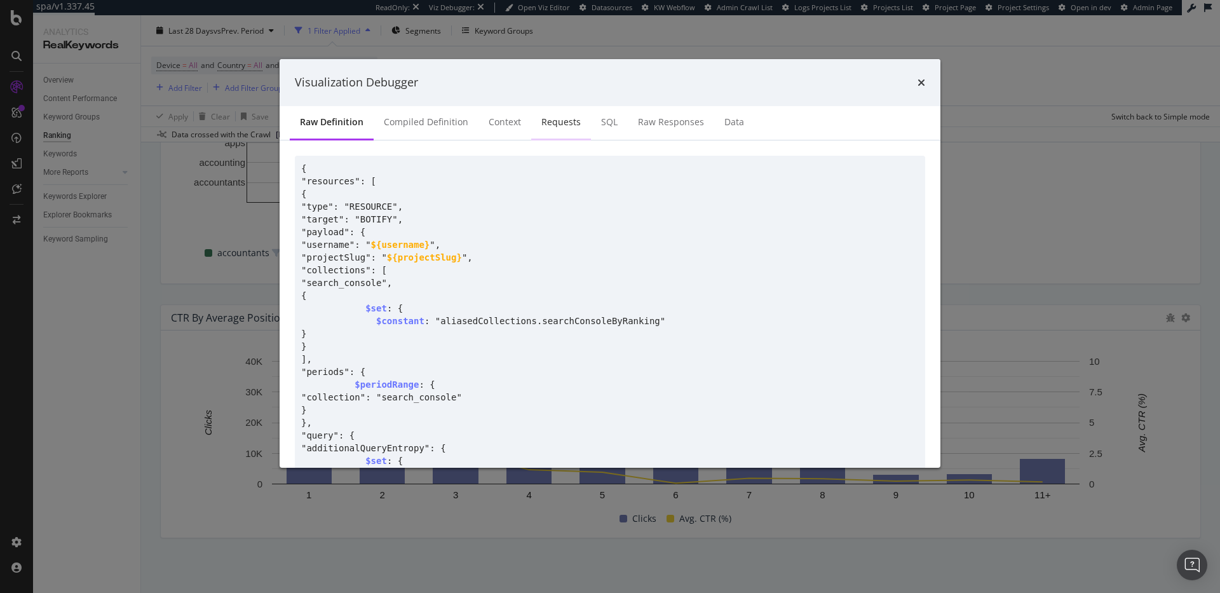
click at [567, 123] on div "Requests" at bounding box center [560, 122] width 39 height 13
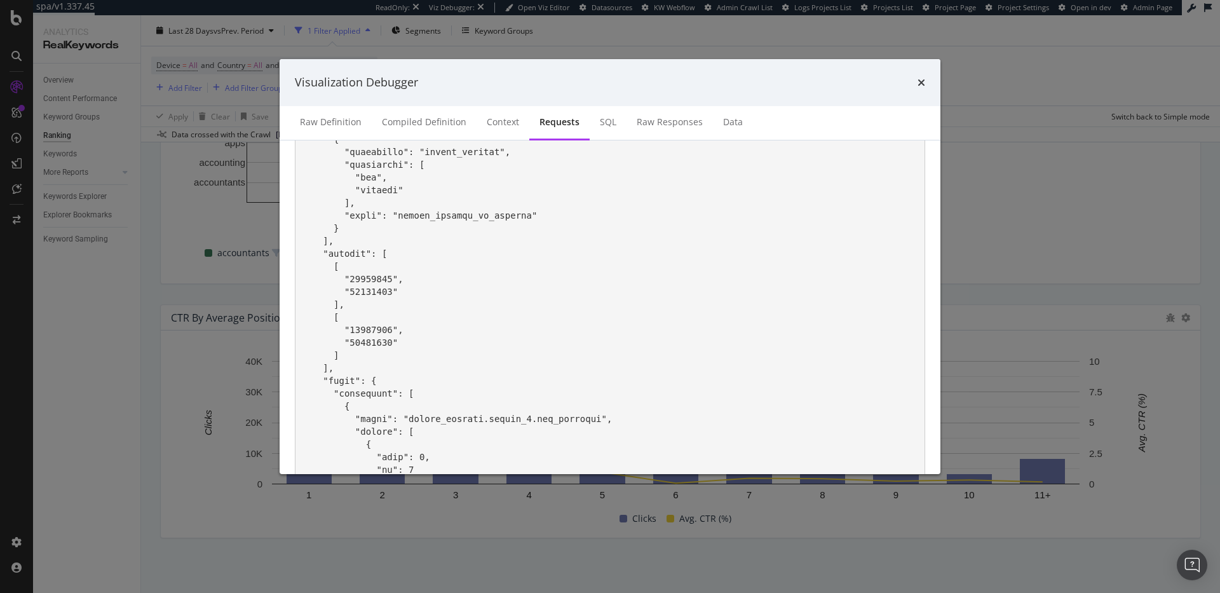
scroll to position [0, 0]
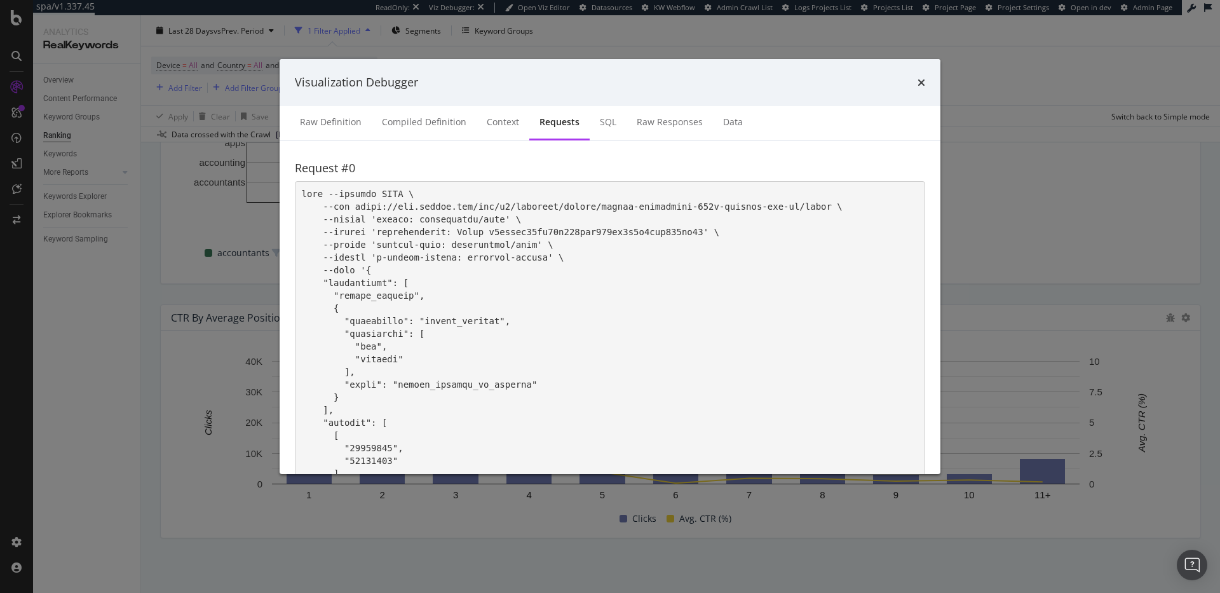
click at [201, 287] on div "Visualization Debugger Raw Definition Compiled Definition Context Requests SQL …" at bounding box center [610, 296] width 1220 height 593
